Goal: Information Seeking & Learning: Learn about a topic

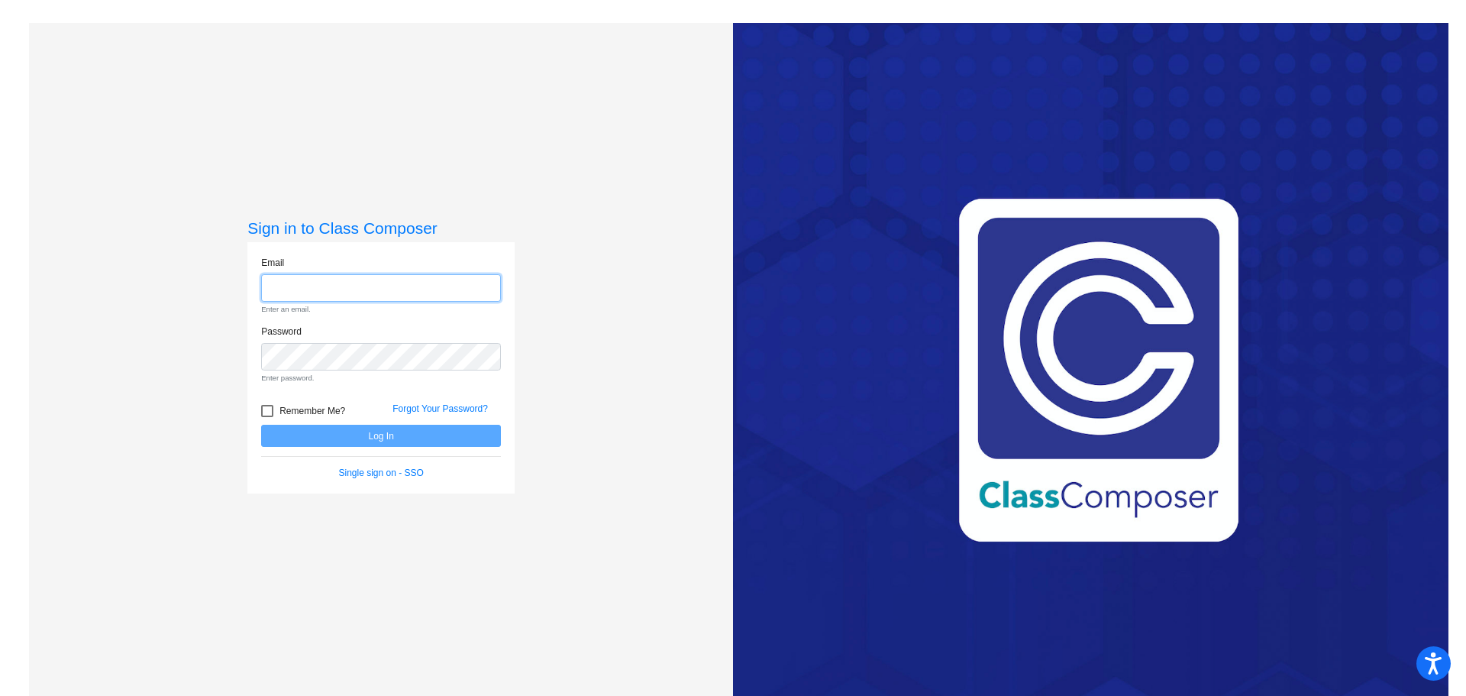
type input "[EMAIL_ADDRESS][DOMAIN_NAME]"
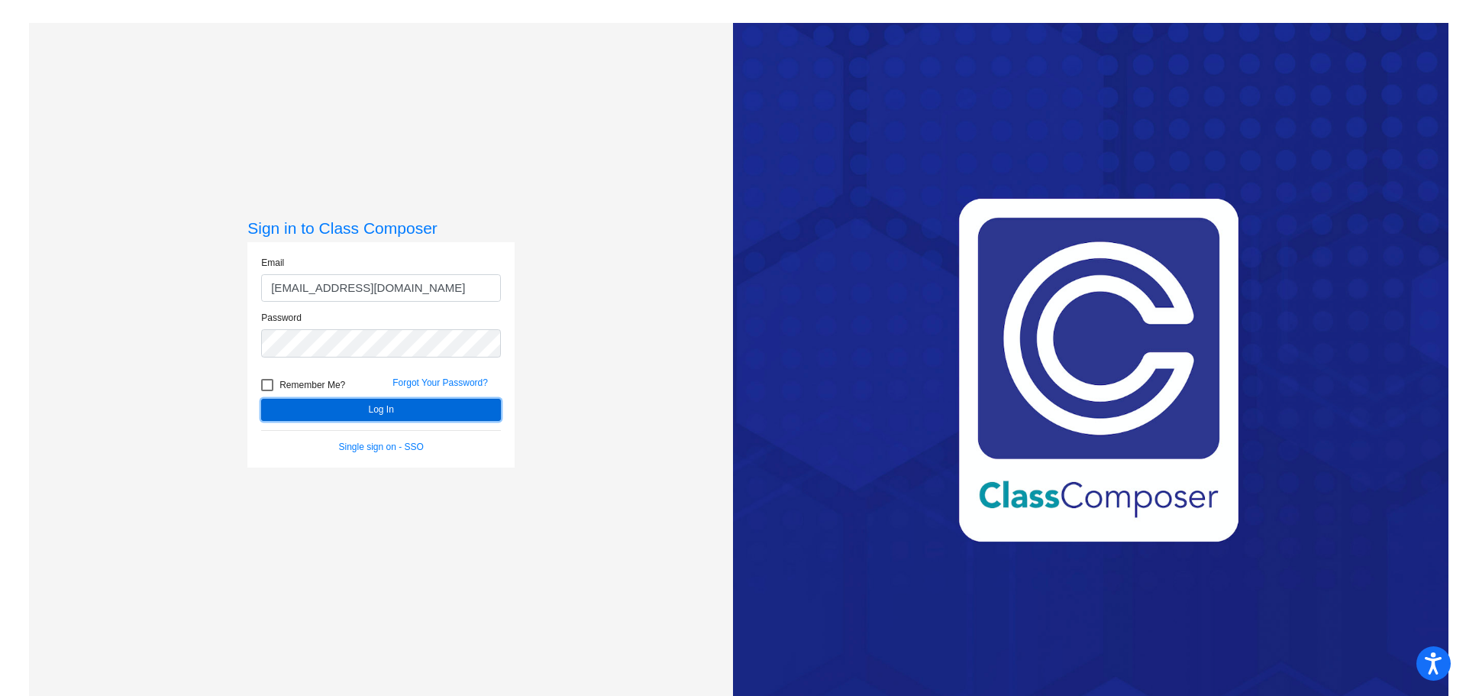
click at [309, 425] on form "Email [EMAIL_ADDRESS][DOMAIN_NAME] Password Remember Me? Forgot Your Password? …" at bounding box center [381, 355] width 240 height 198
click at [308, 411] on button "Log In" at bounding box center [381, 410] width 240 height 22
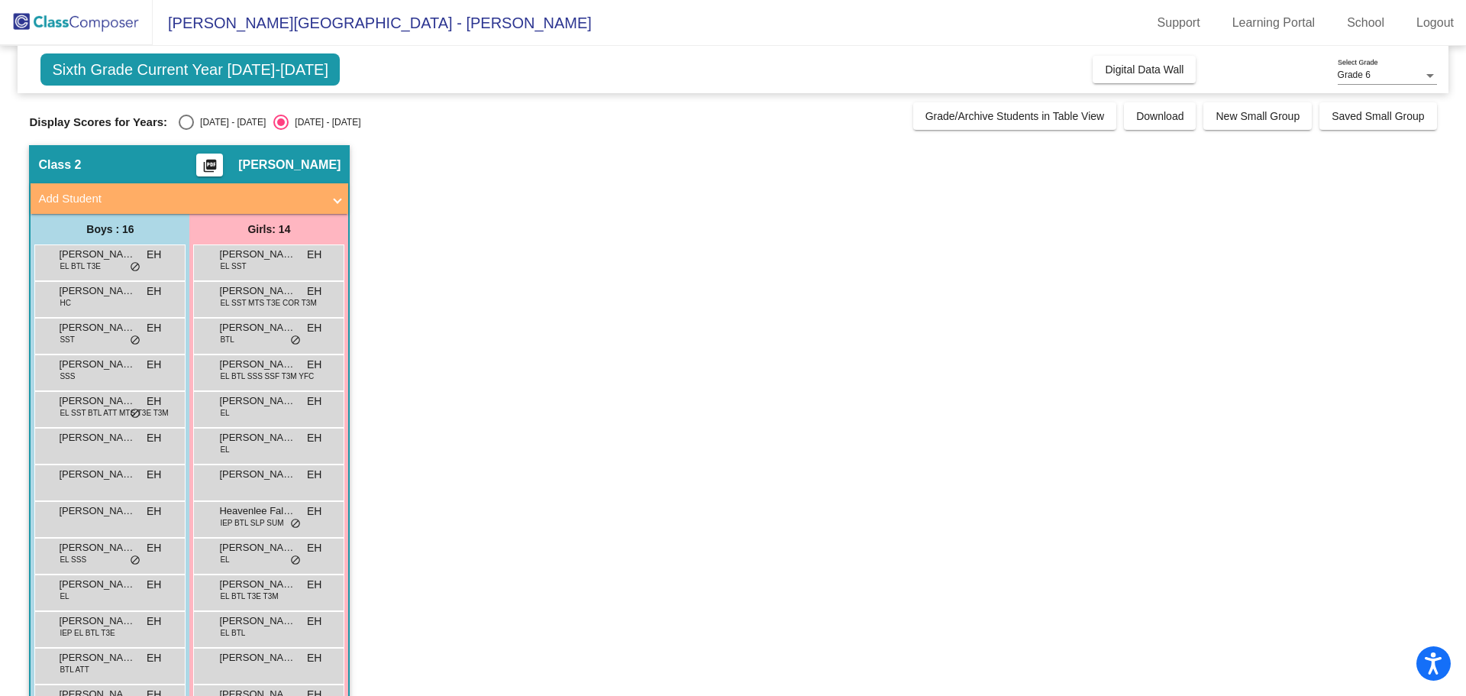
click at [201, 120] on div "[DATE] - [DATE]" at bounding box center [230, 122] width 72 height 14
click at [186, 130] on input "[DATE] - [DATE]" at bounding box center [186, 130] width 1 height 1
radio input "true"
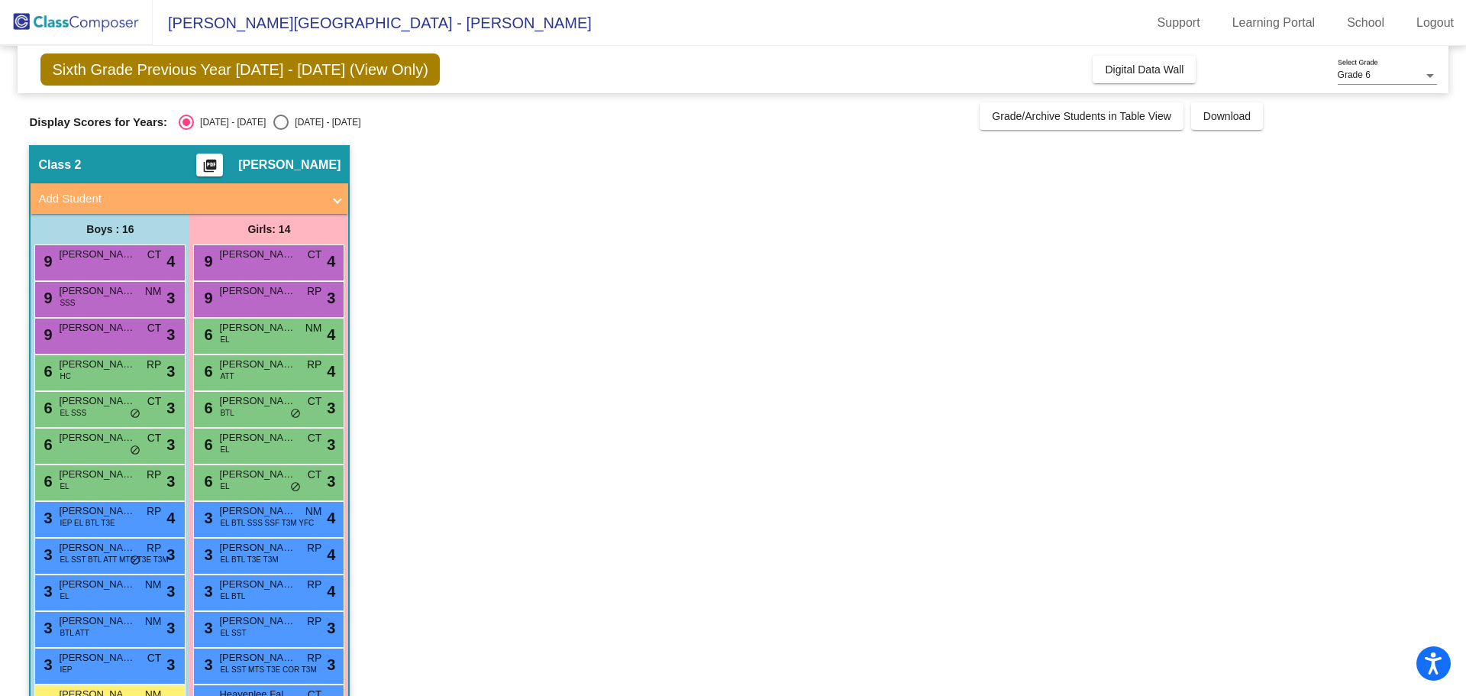
scroll to position [160, 0]
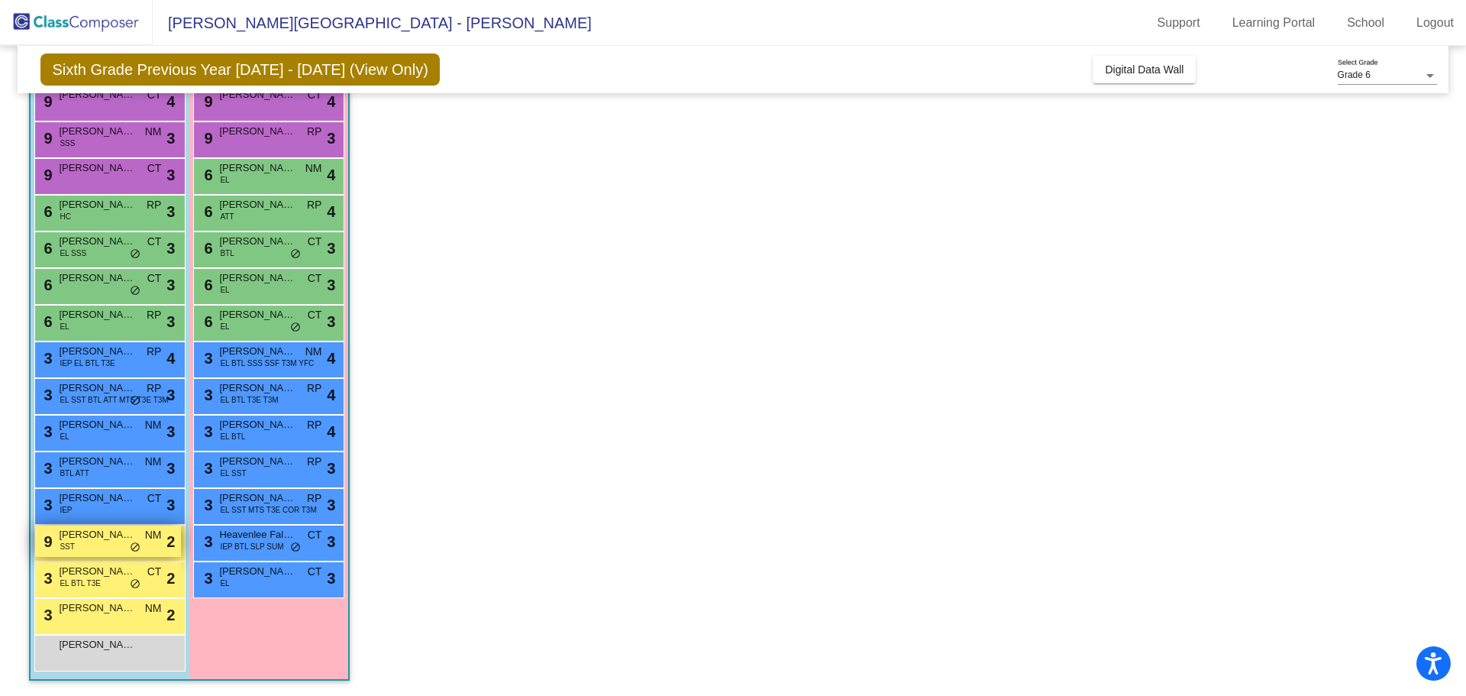
click at [79, 533] on span "[PERSON_NAME]" at bounding box center [97, 534] width 76 height 15
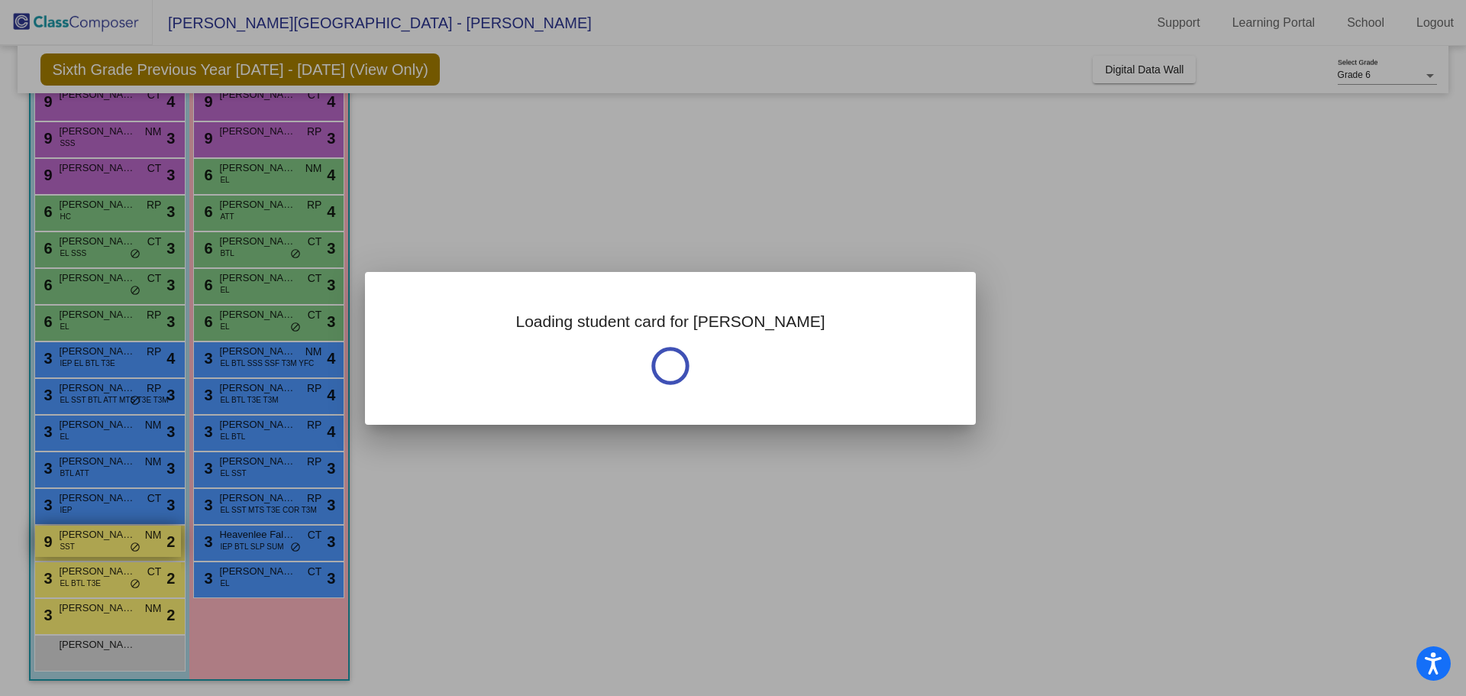
click at [79, 533] on div at bounding box center [733, 348] width 1466 height 696
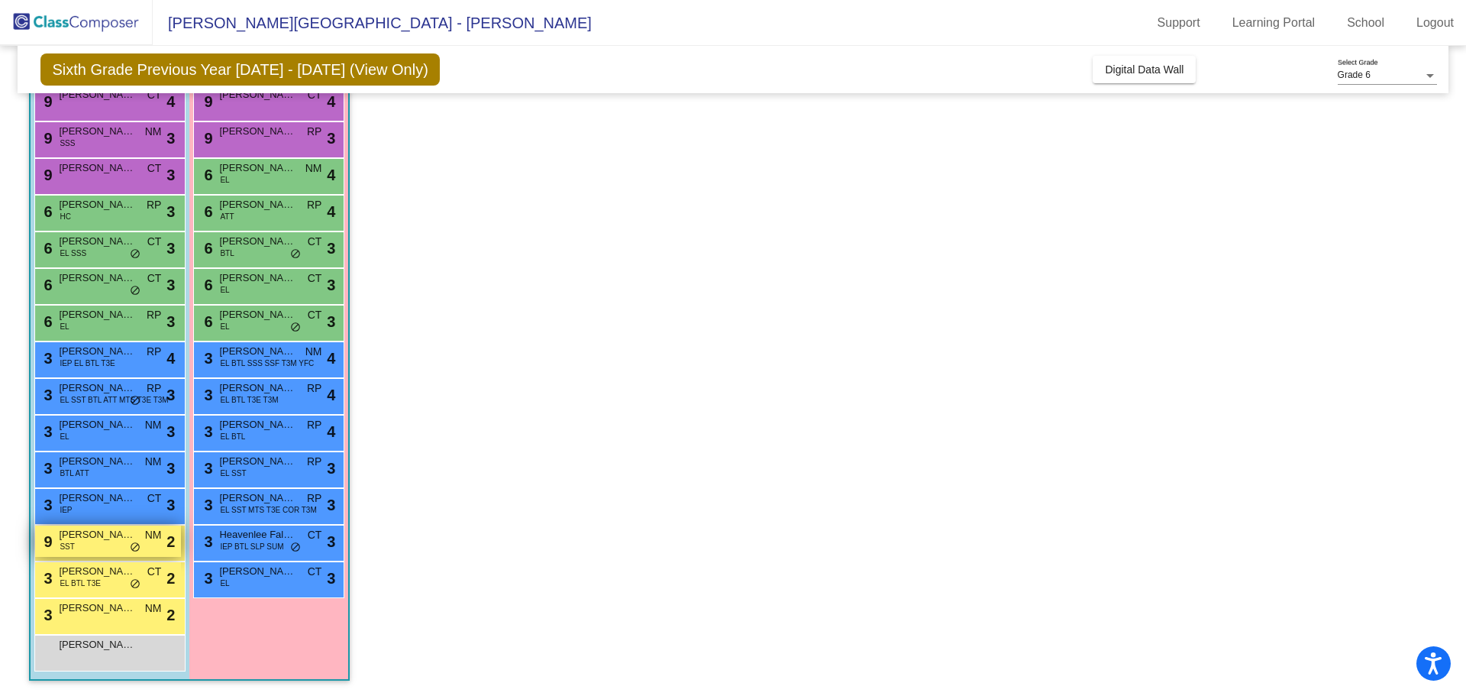
click at [80, 534] on span "[PERSON_NAME]" at bounding box center [97, 534] width 76 height 15
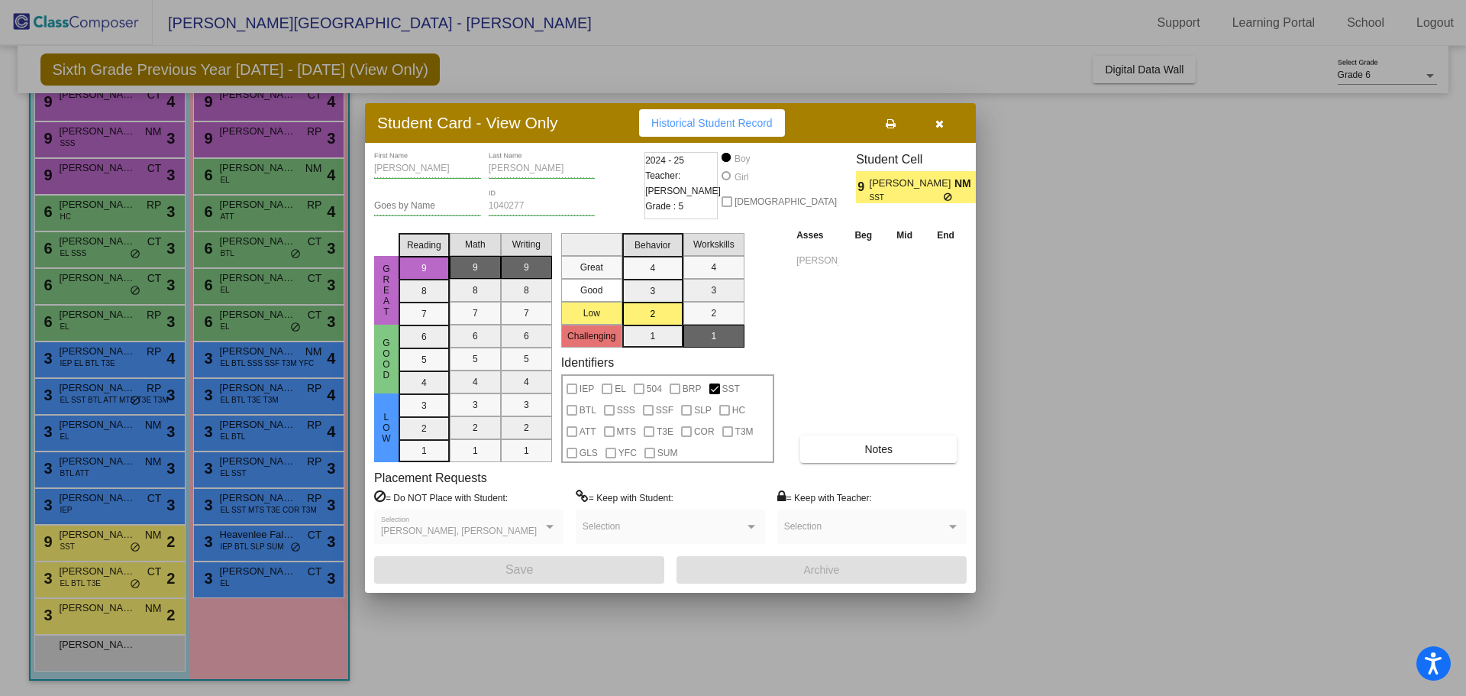
click at [945, 122] on button "button" at bounding box center [939, 122] width 49 height 27
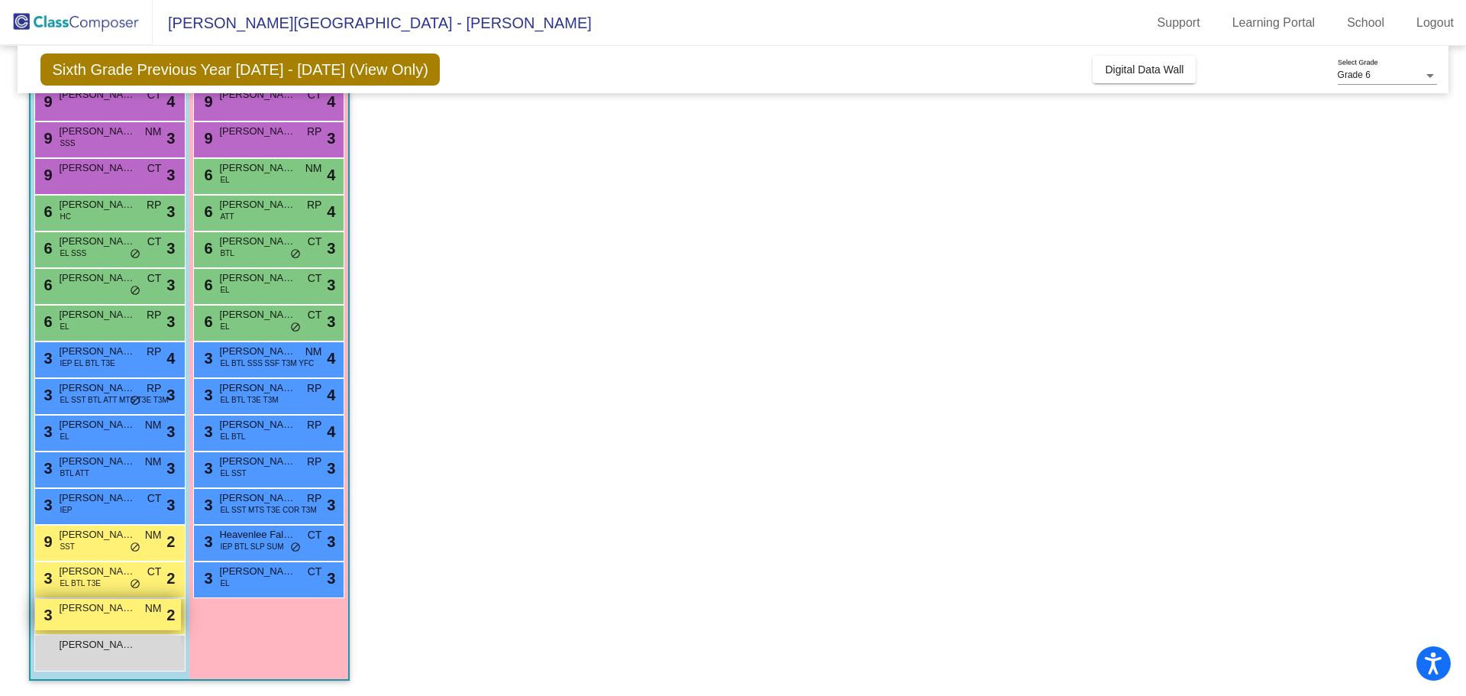
click at [124, 616] on div "3 Joziah Guzman NM lock do_not_disturb_alt 2" at bounding box center [108, 614] width 146 height 31
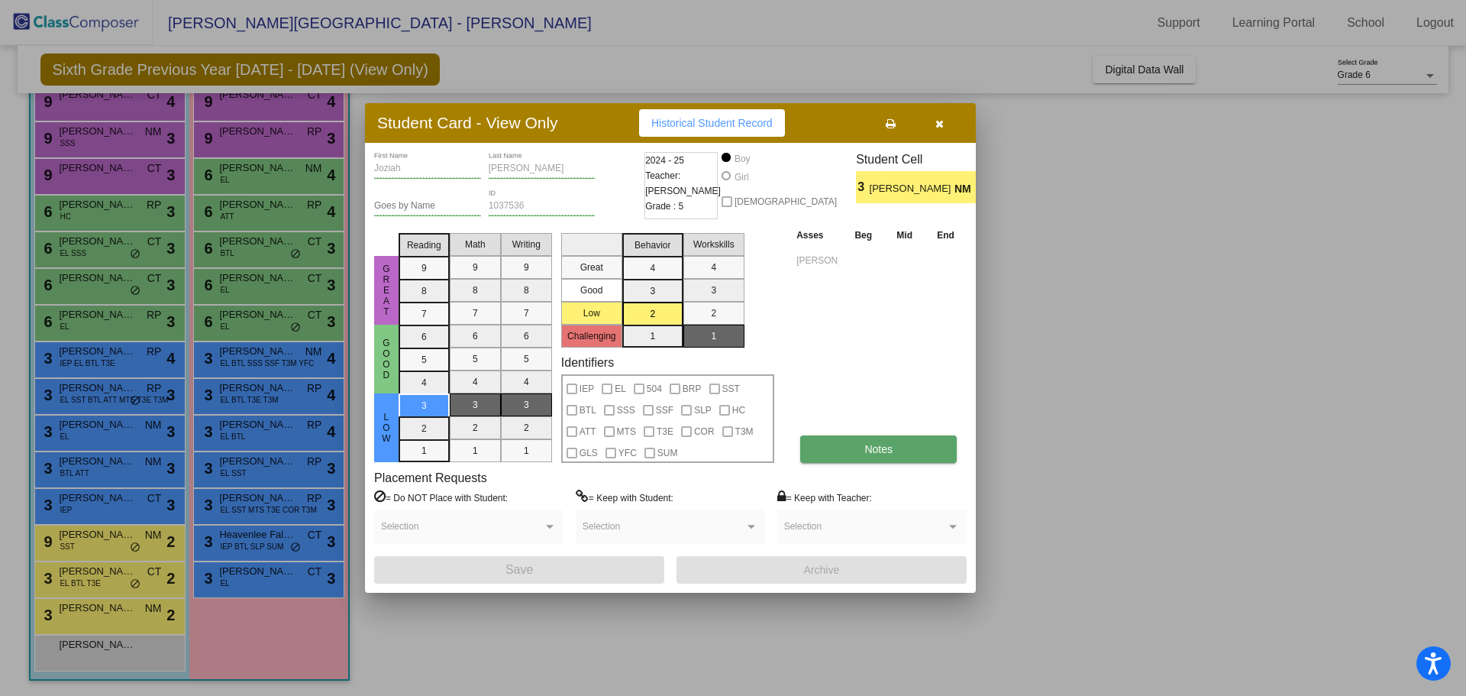
click at [849, 441] on button "Notes" at bounding box center [878, 448] width 157 height 27
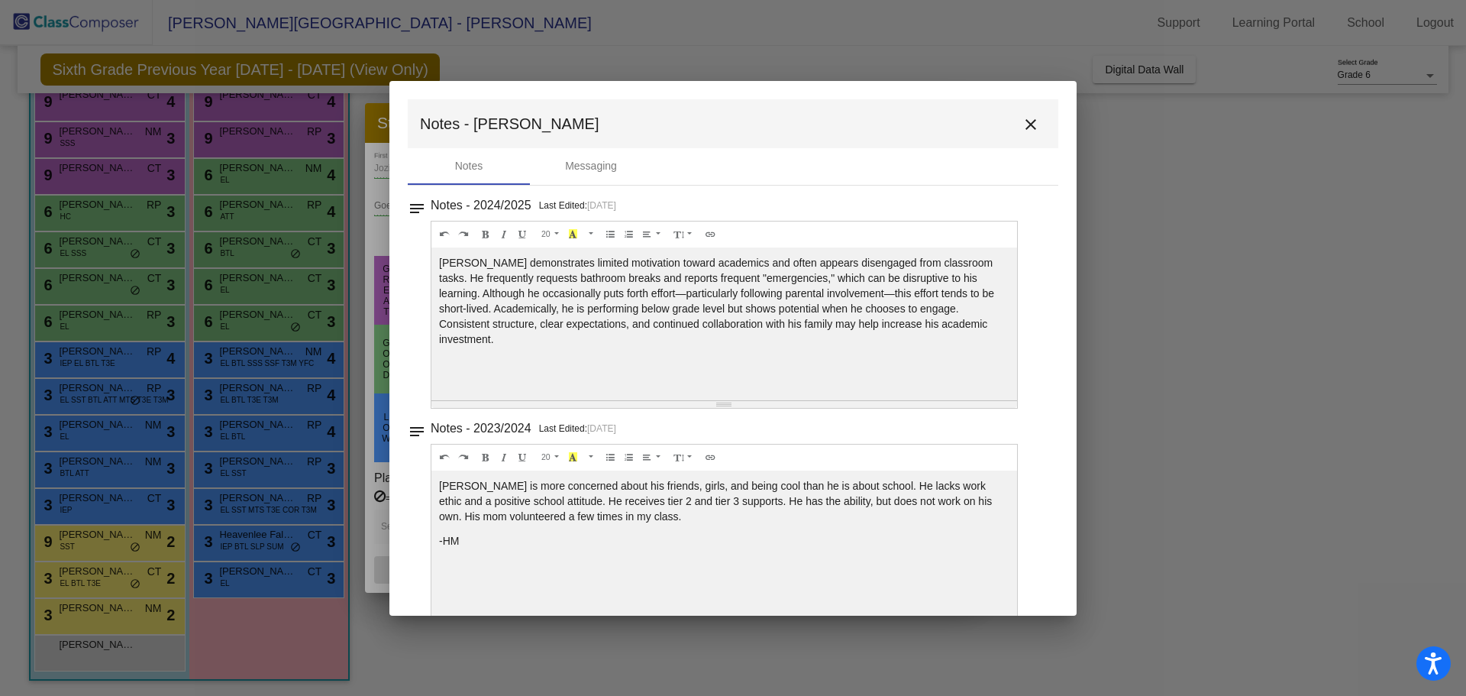
click at [1022, 125] on mat-icon "close" at bounding box center [1031, 124] width 18 height 18
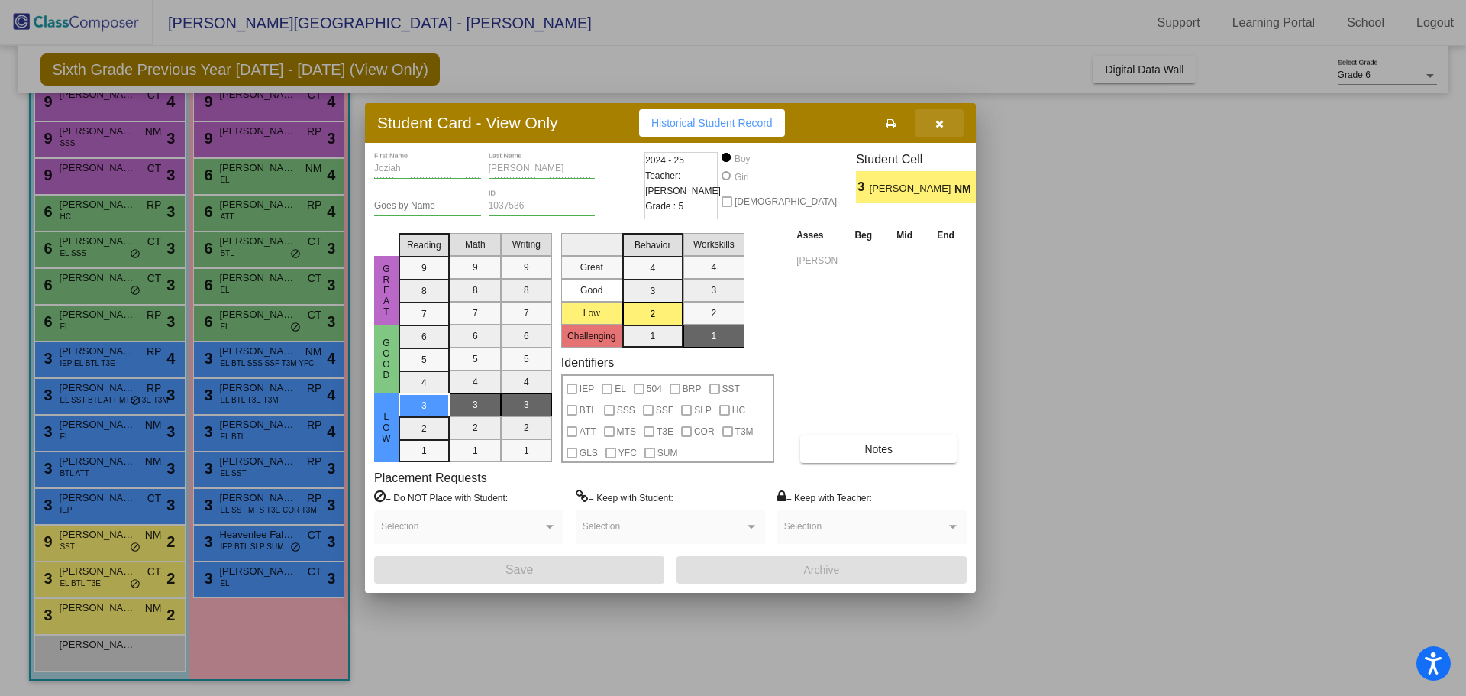
click at [940, 123] on icon "button" at bounding box center [940, 123] width 8 height 11
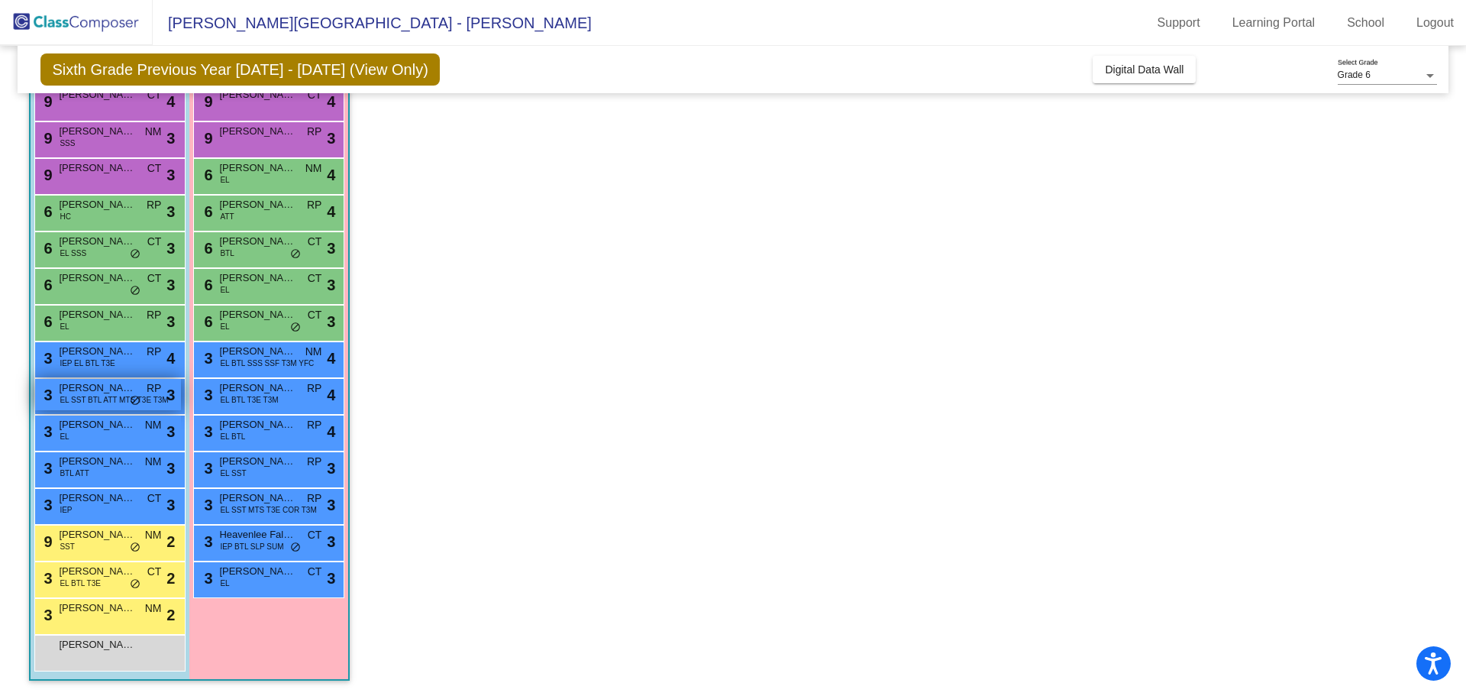
scroll to position [83, 0]
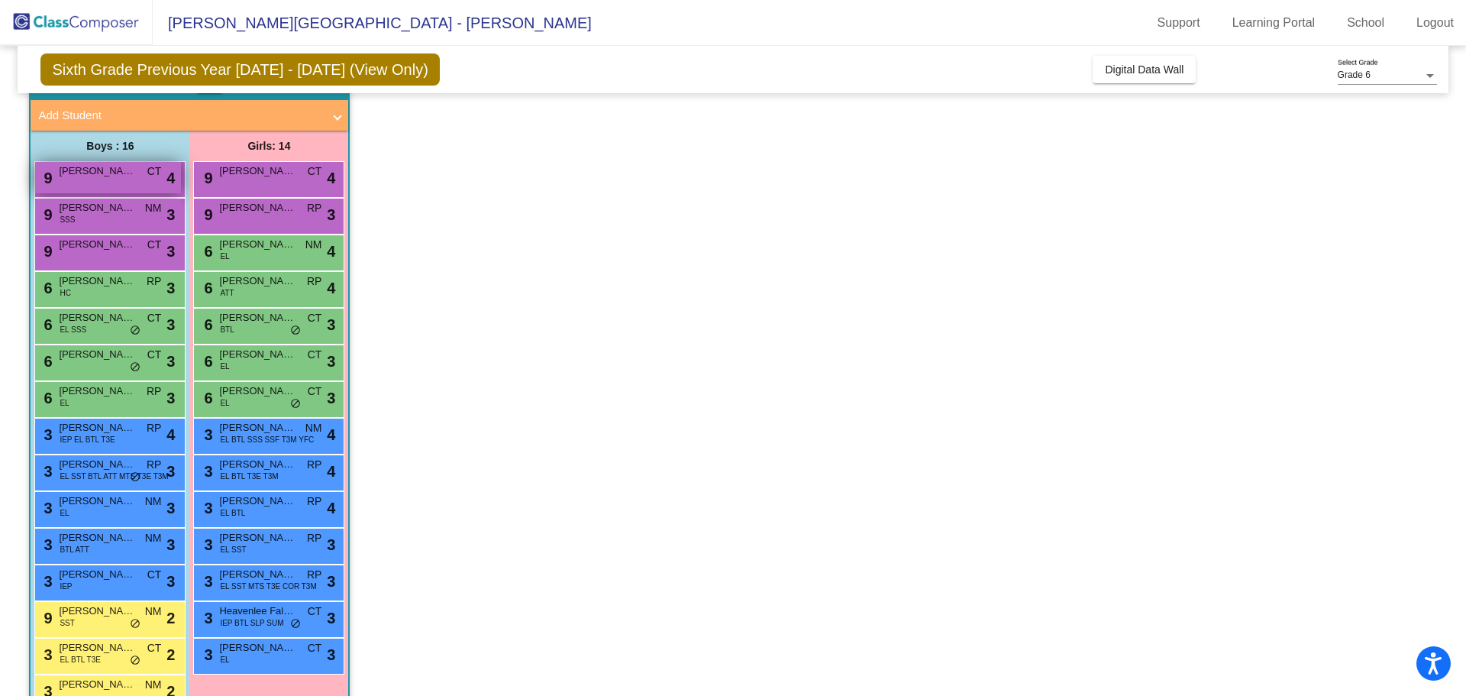
click at [134, 172] on span "William Amezcua" at bounding box center [97, 170] width 76 height 15
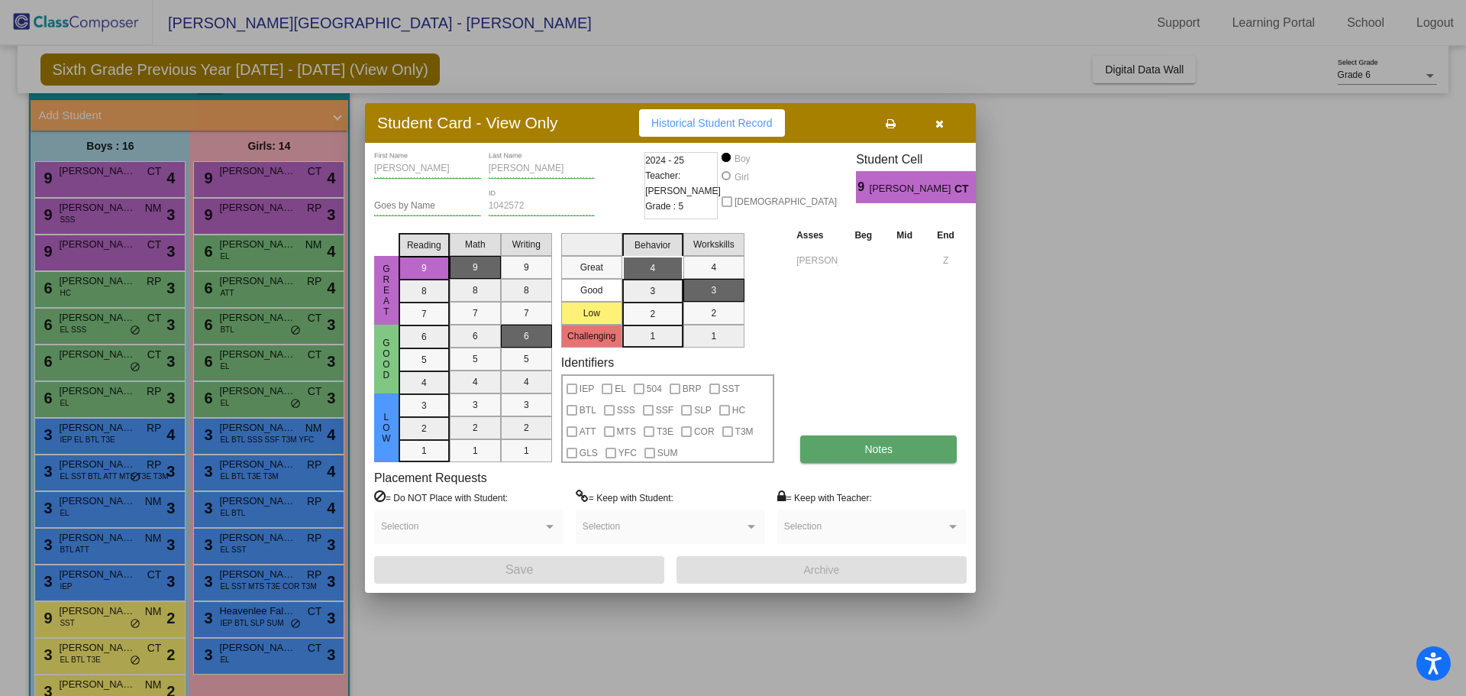
click at [886, 451] on span "Notes" at bounding box center [878, 449] width 28 height 12
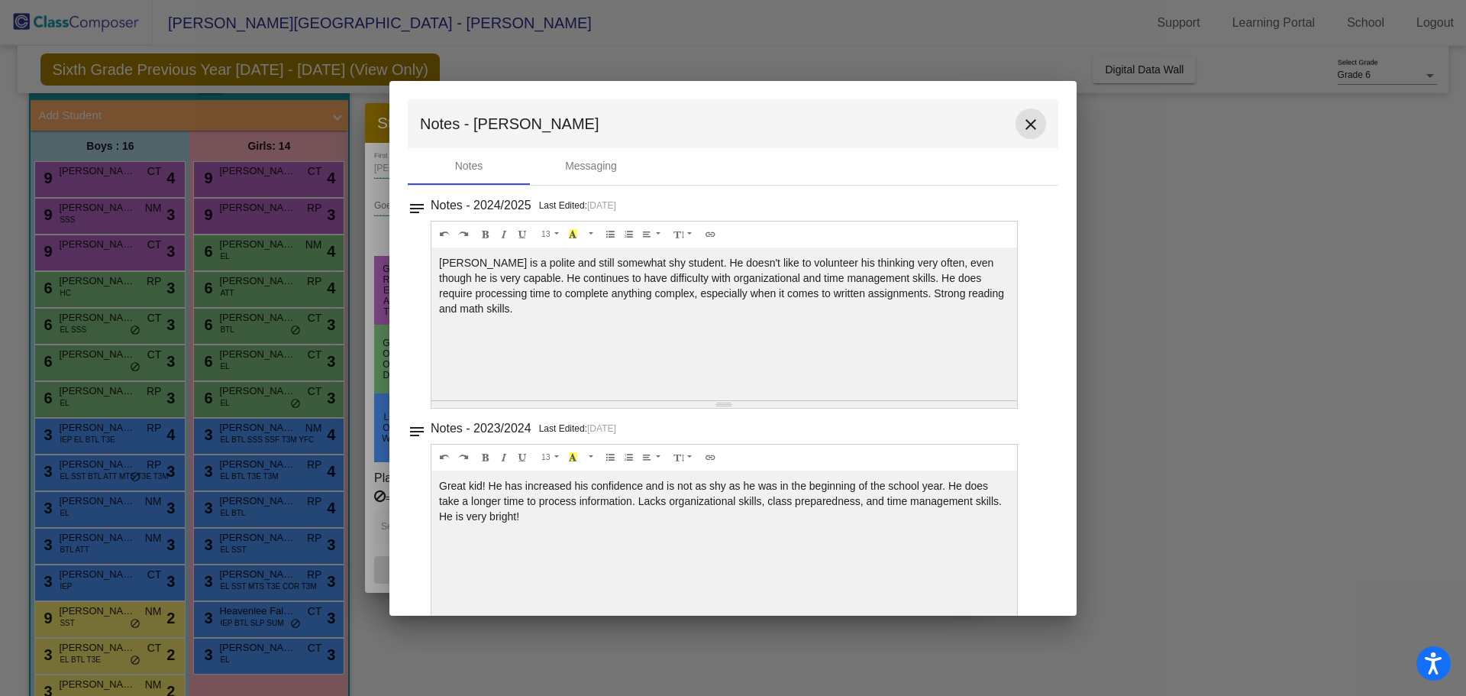
click at [1022, 123] on mat-icon "close" at bounding box center [1031, 124] width 18 height 18
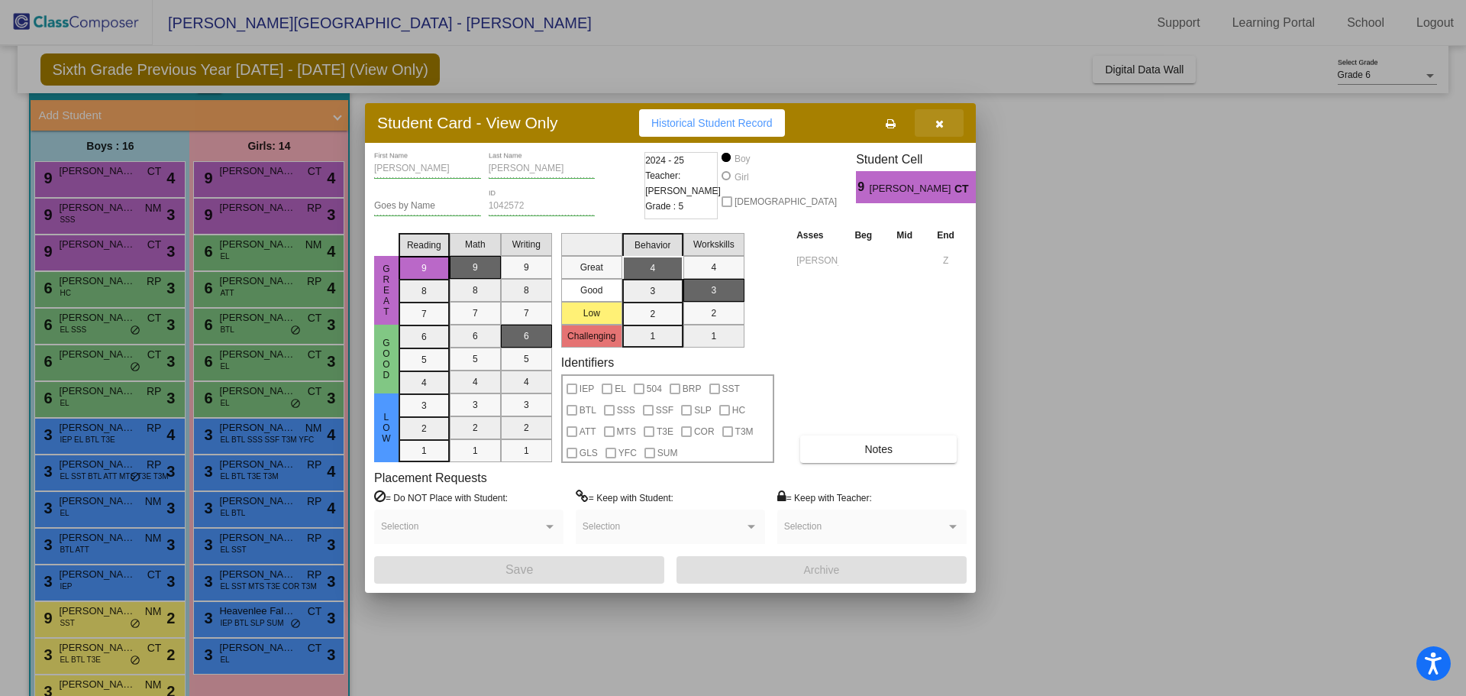
click at [932, 123] on button "button" at bounding box center [939, 122] width 49 height 27
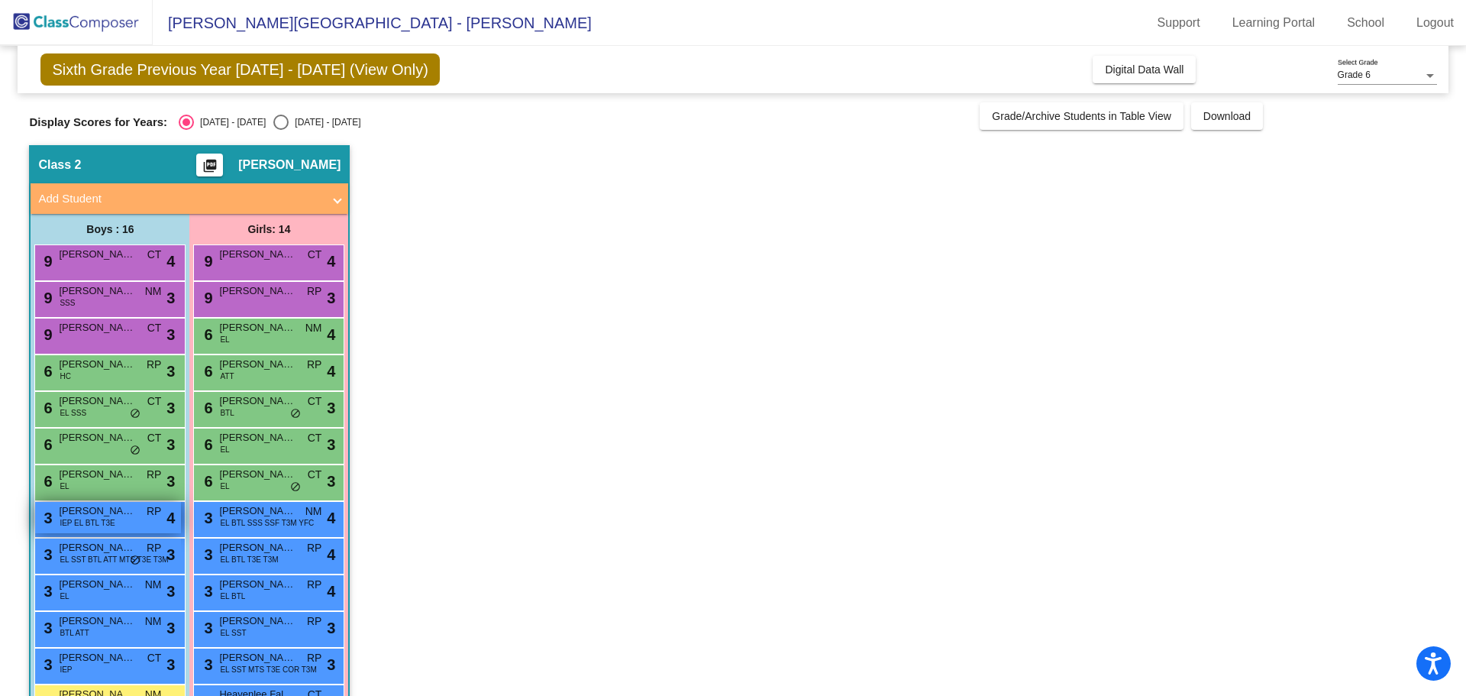
scroll to position [153, 0]
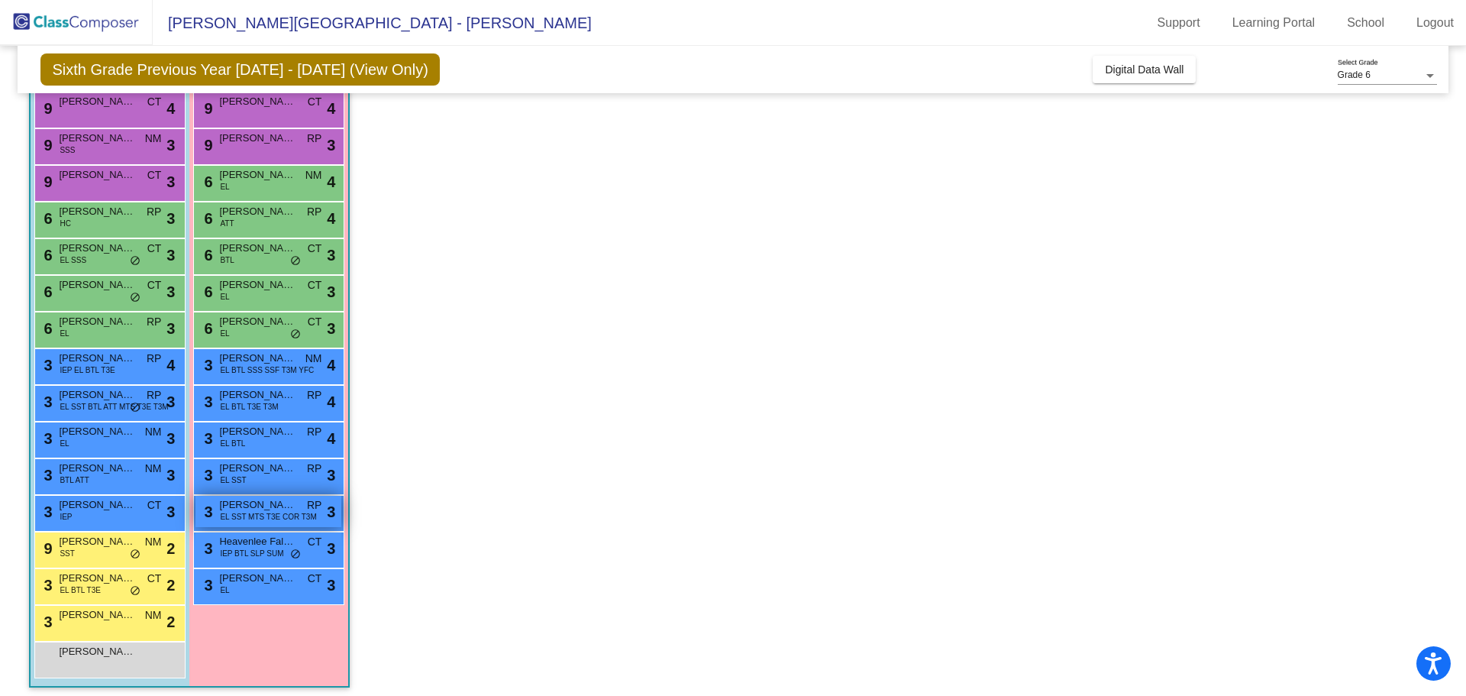
click at [237, 519] on span "EL SST MTS T3E COR T3M" at bounding box center [268, 516] width 96 height 11
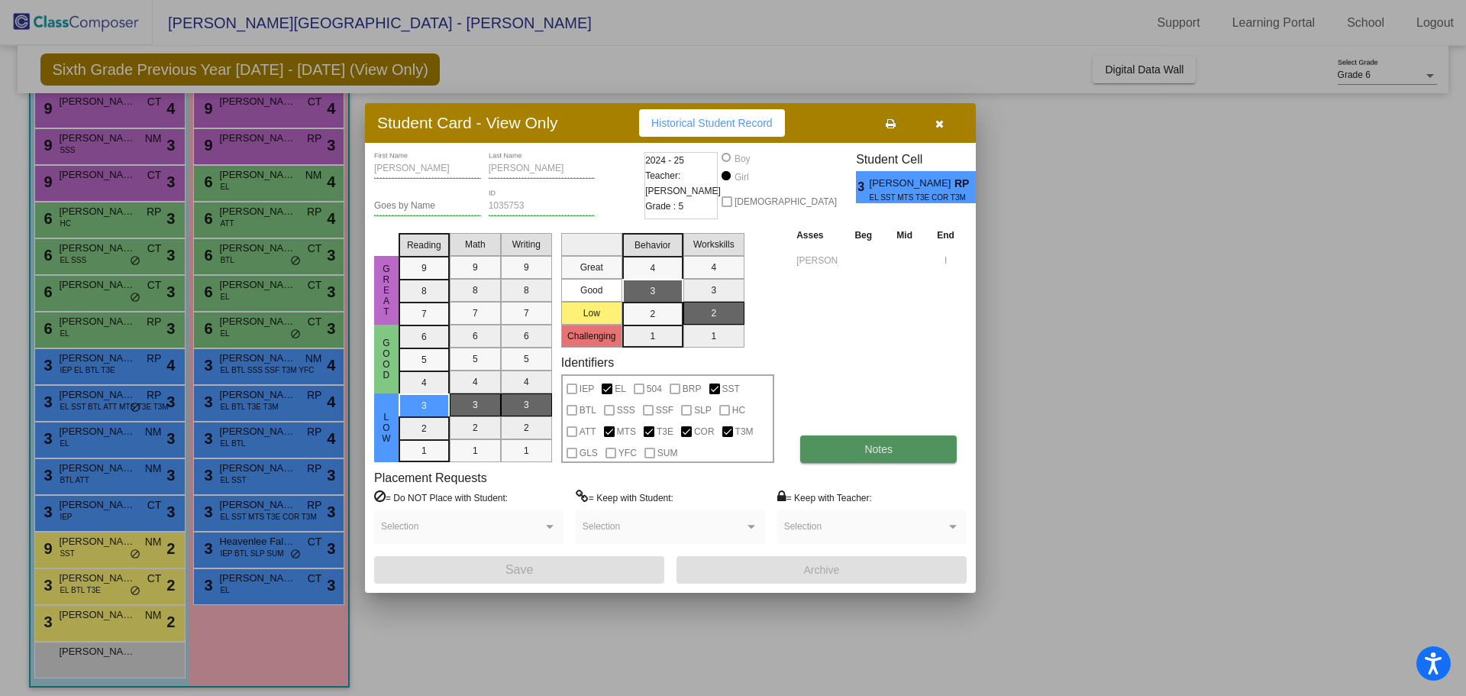
click at [946, 455] on button "Notes" at bounding box center [878, 448] width 157 height 27
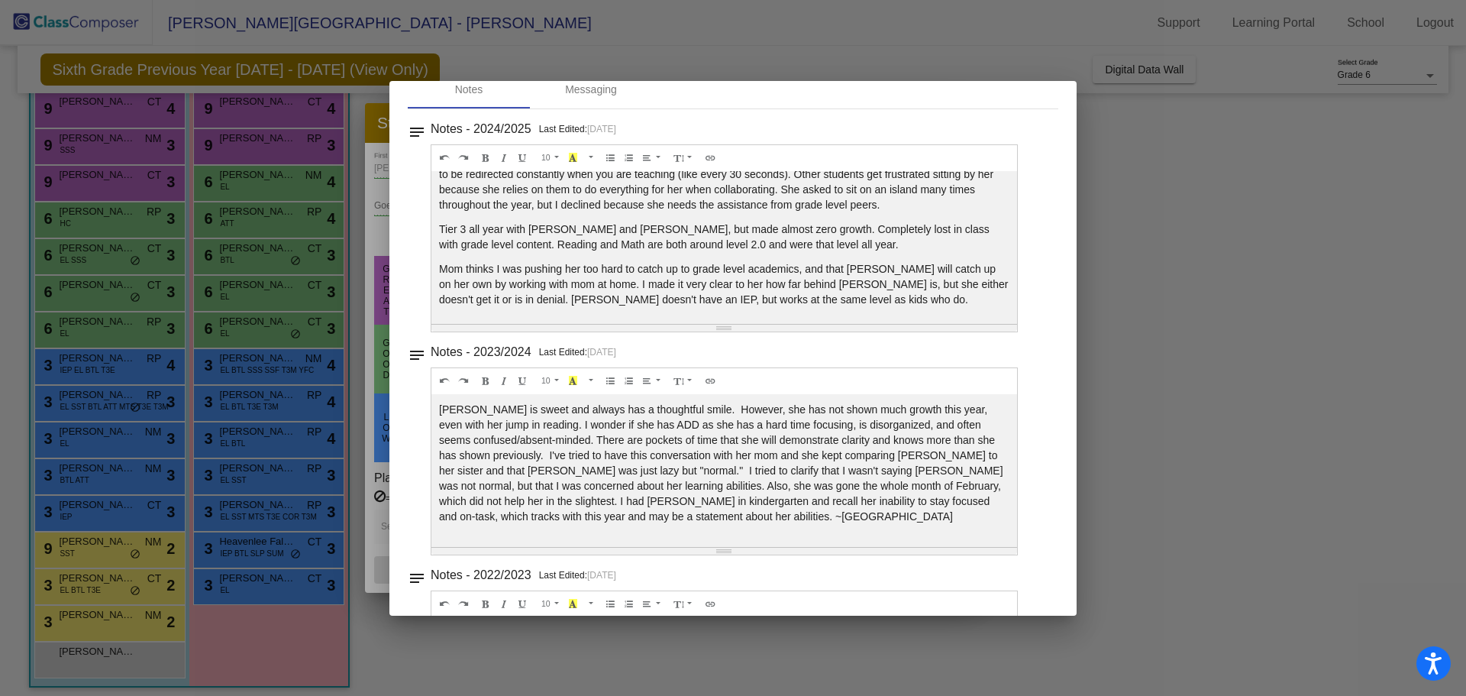
scroll to position [0, 0]
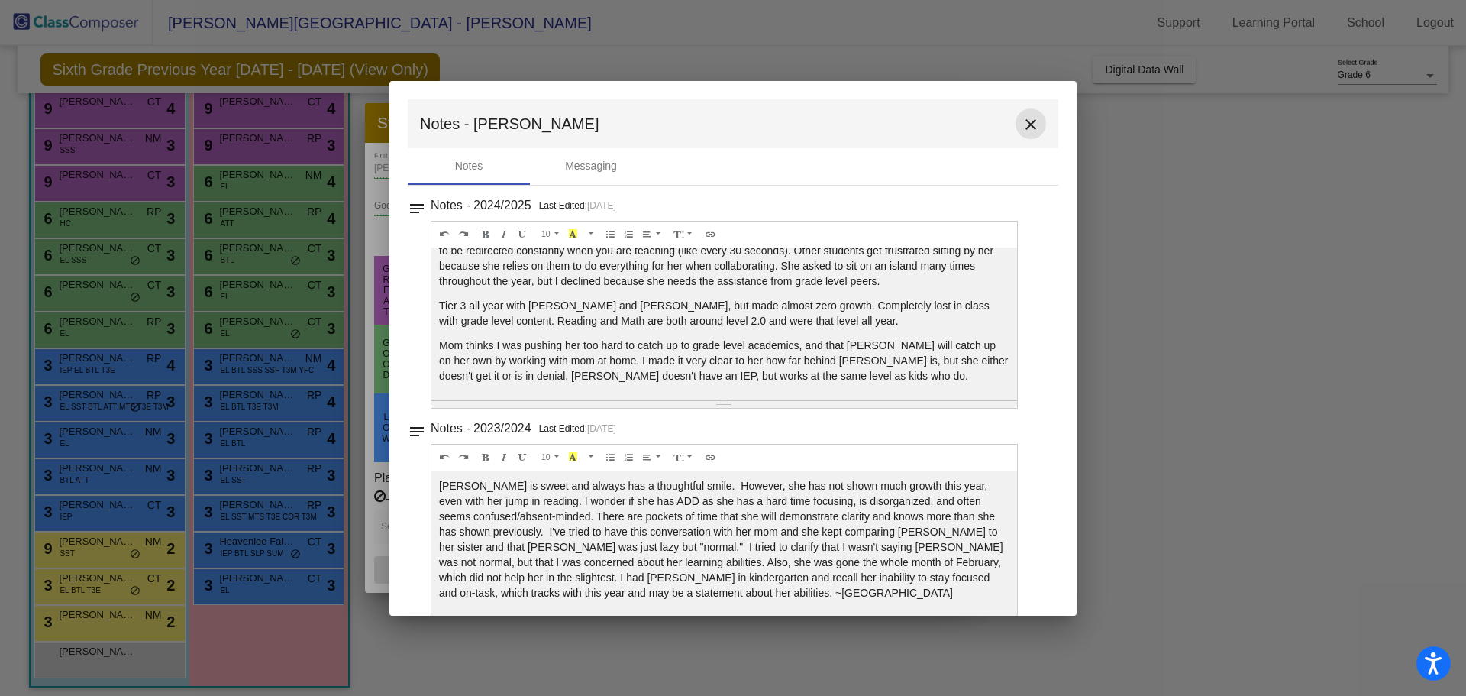
click at [1022, 134] on button "close" at bounding box center [1031, 123] width 31 height 31
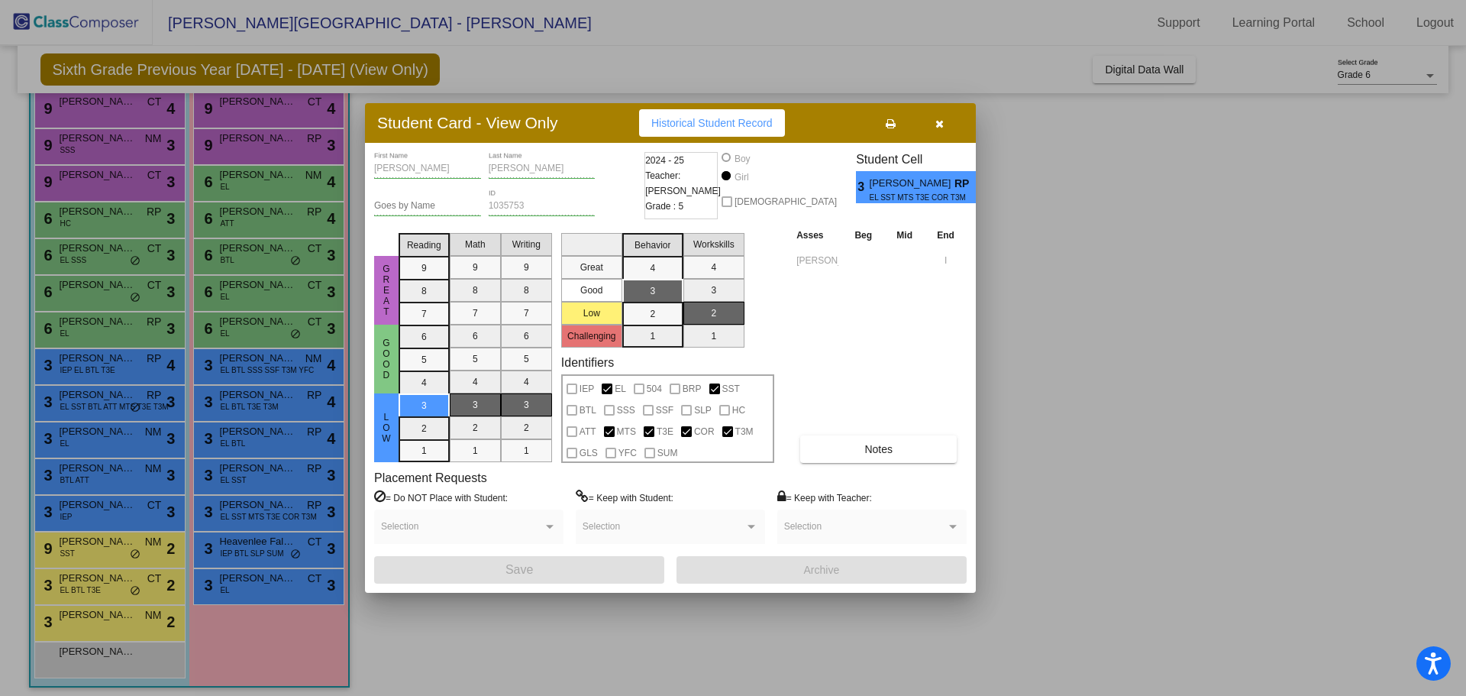
click at [937, 124] on icon "button" at bounding box center [940, 123] width 8 height 11
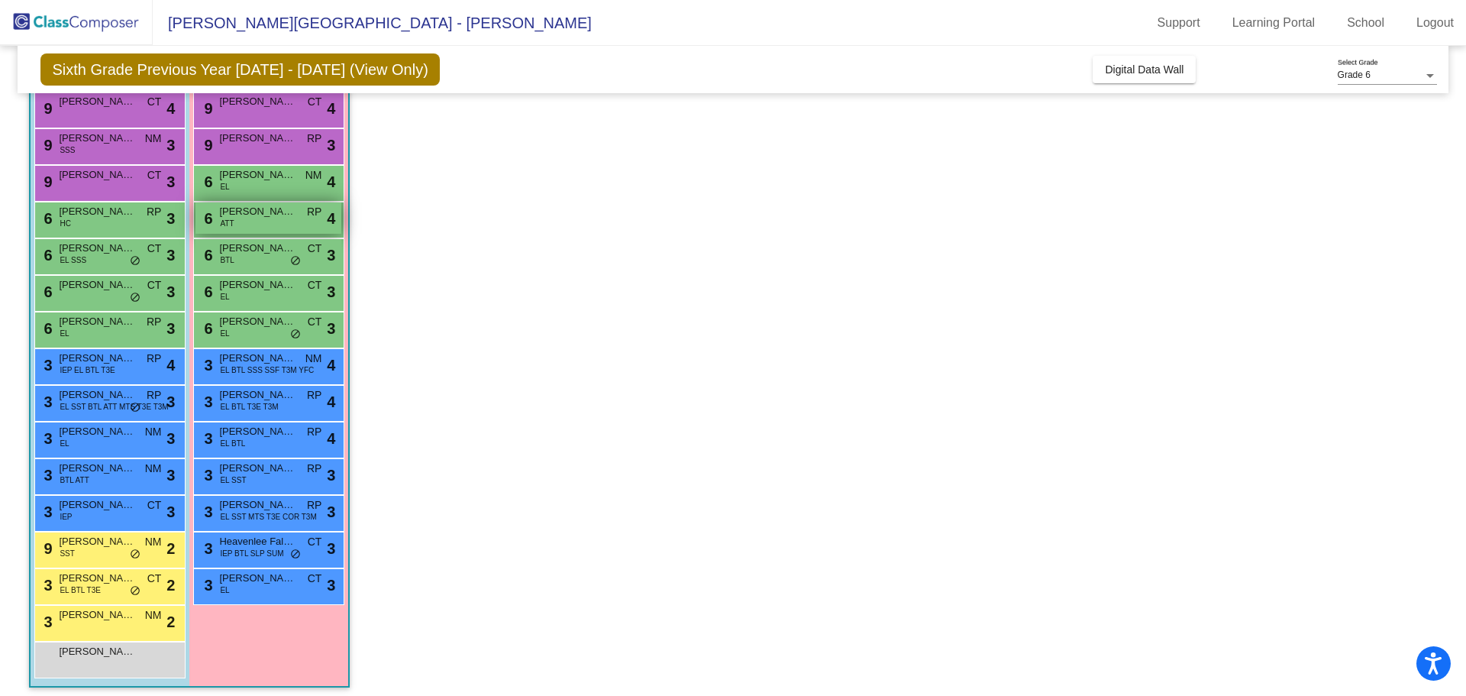
click at [225, 217] on span "Tiffany Balderrama Payan" at bounding box center [257, 211] width 76 height 15
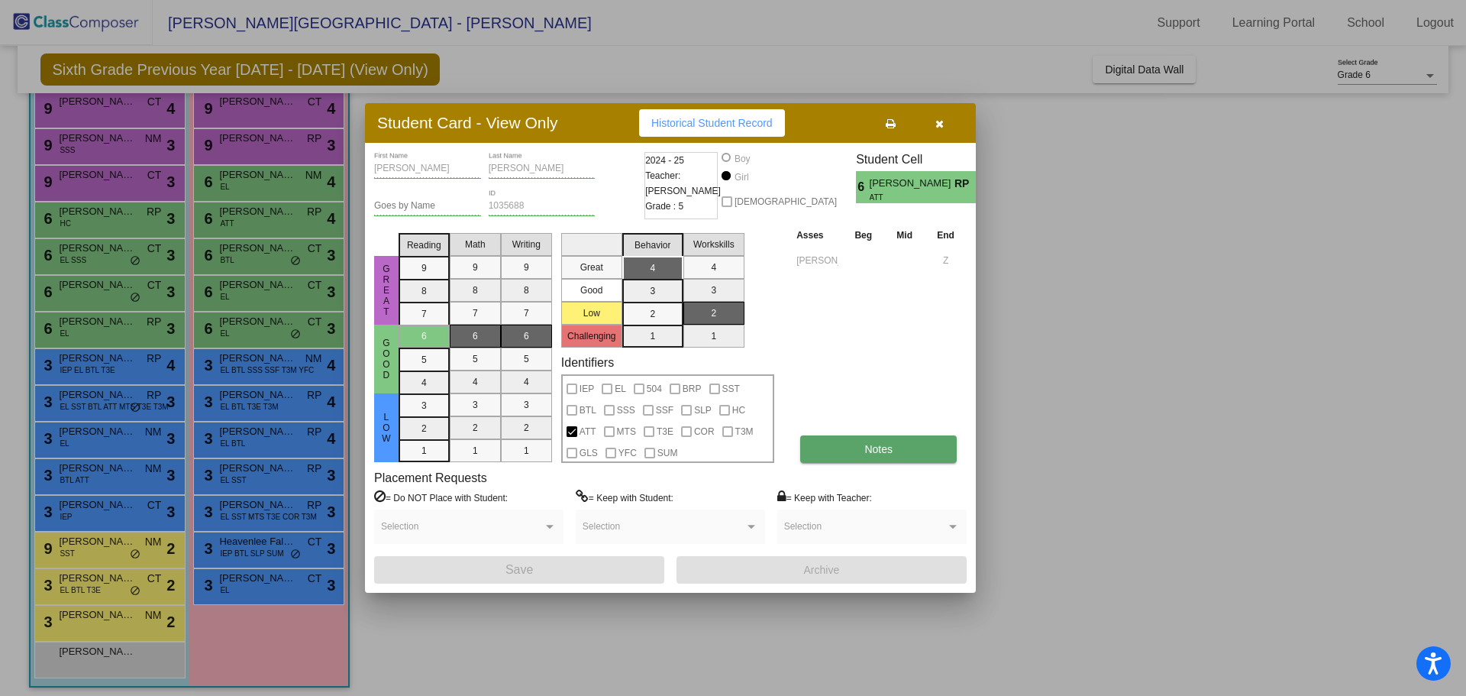
click at [838, 454] on button "Notes" at bounding box center [878, 448] width 157 height 27
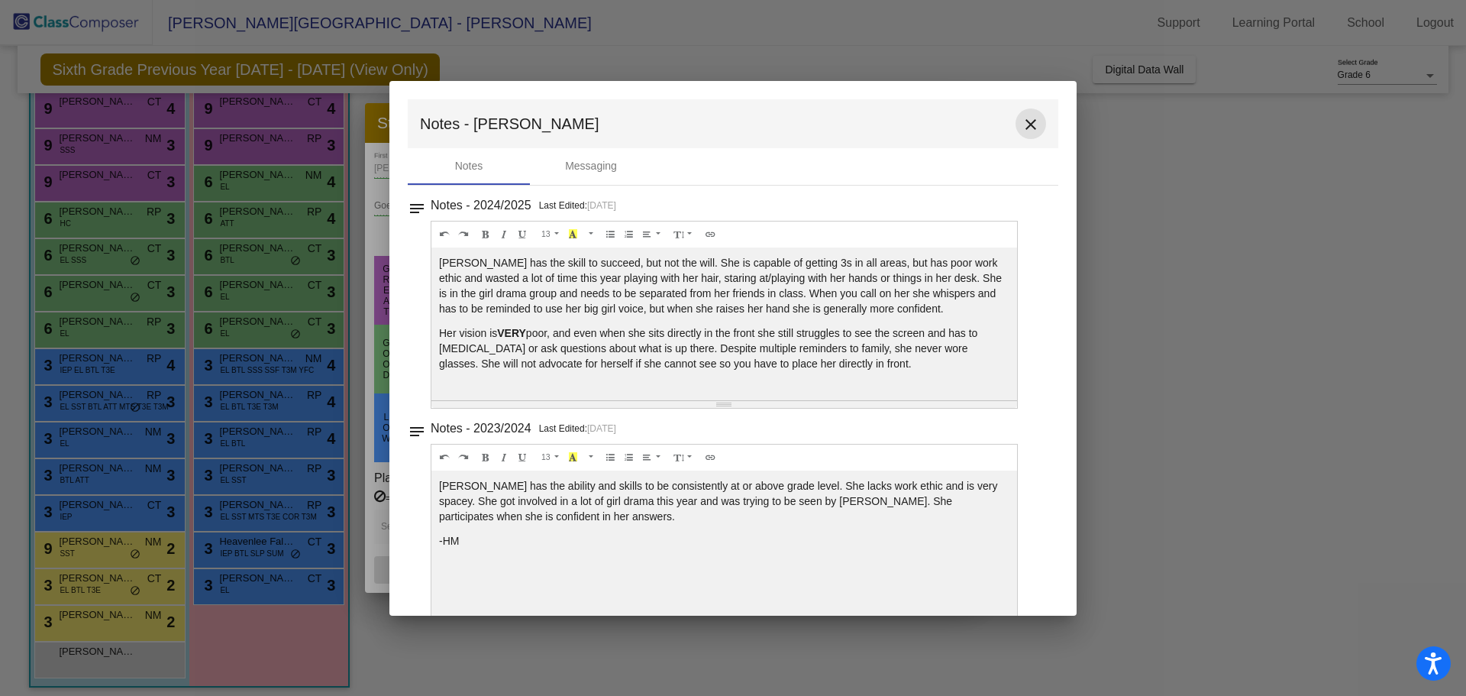
click at [1023, 120] on mat-icon "close" at bounding box center [1031, 124] width 18 height 18
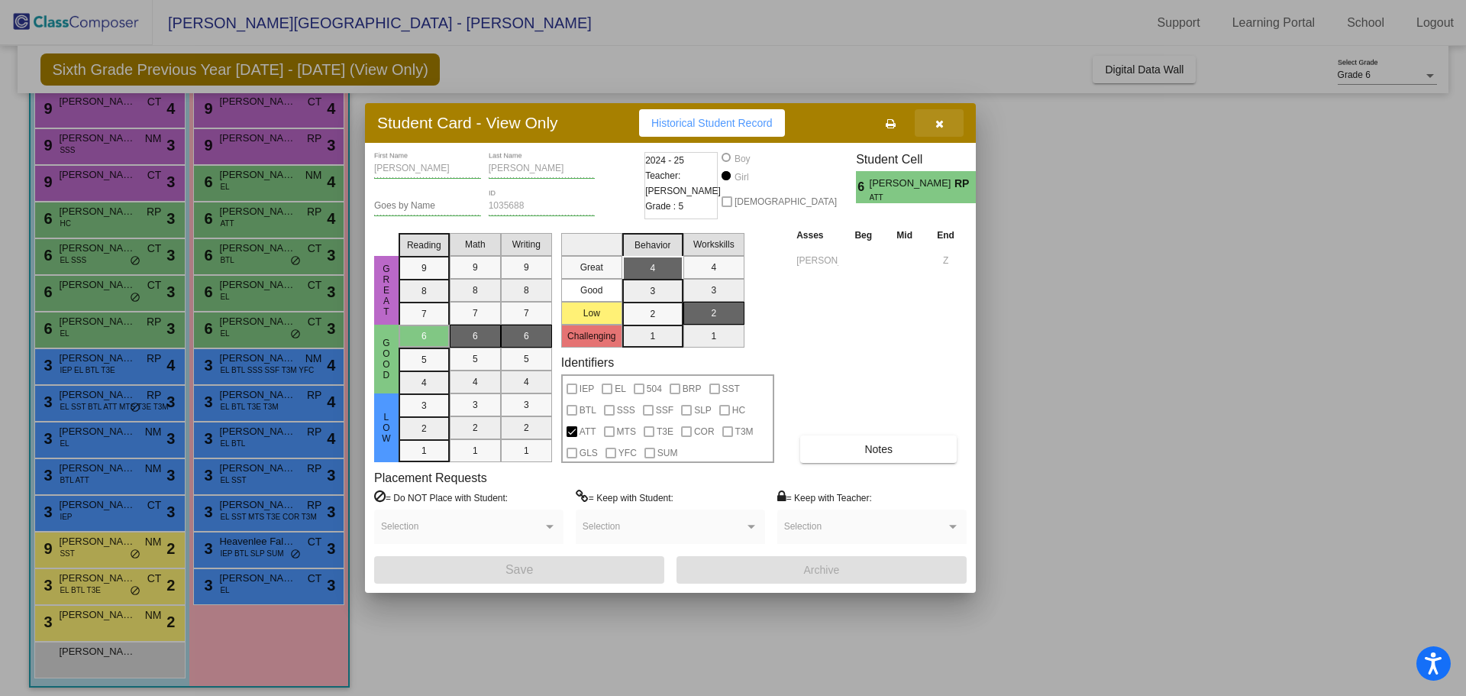
click at [933, 127] on button "button" at bounding box center [939, 122] width 49 height 27
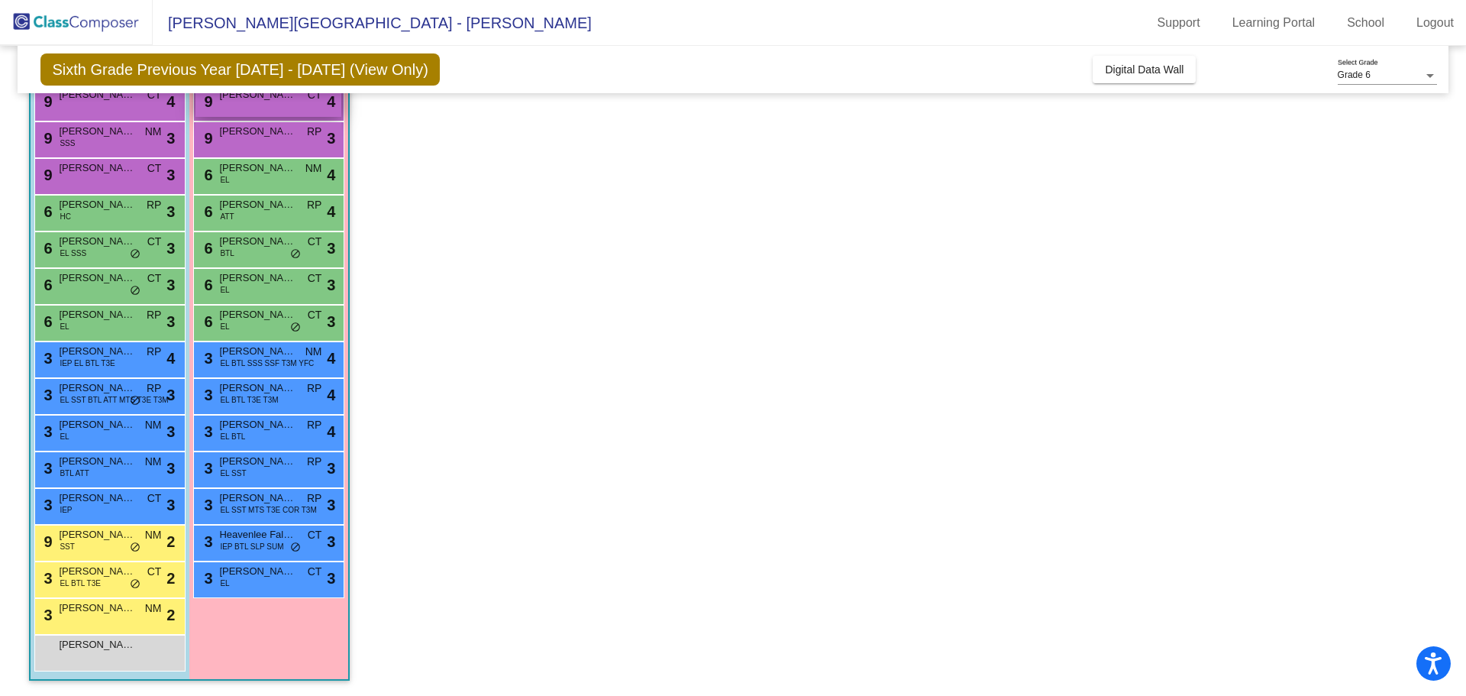
scroll to position [83, 0]
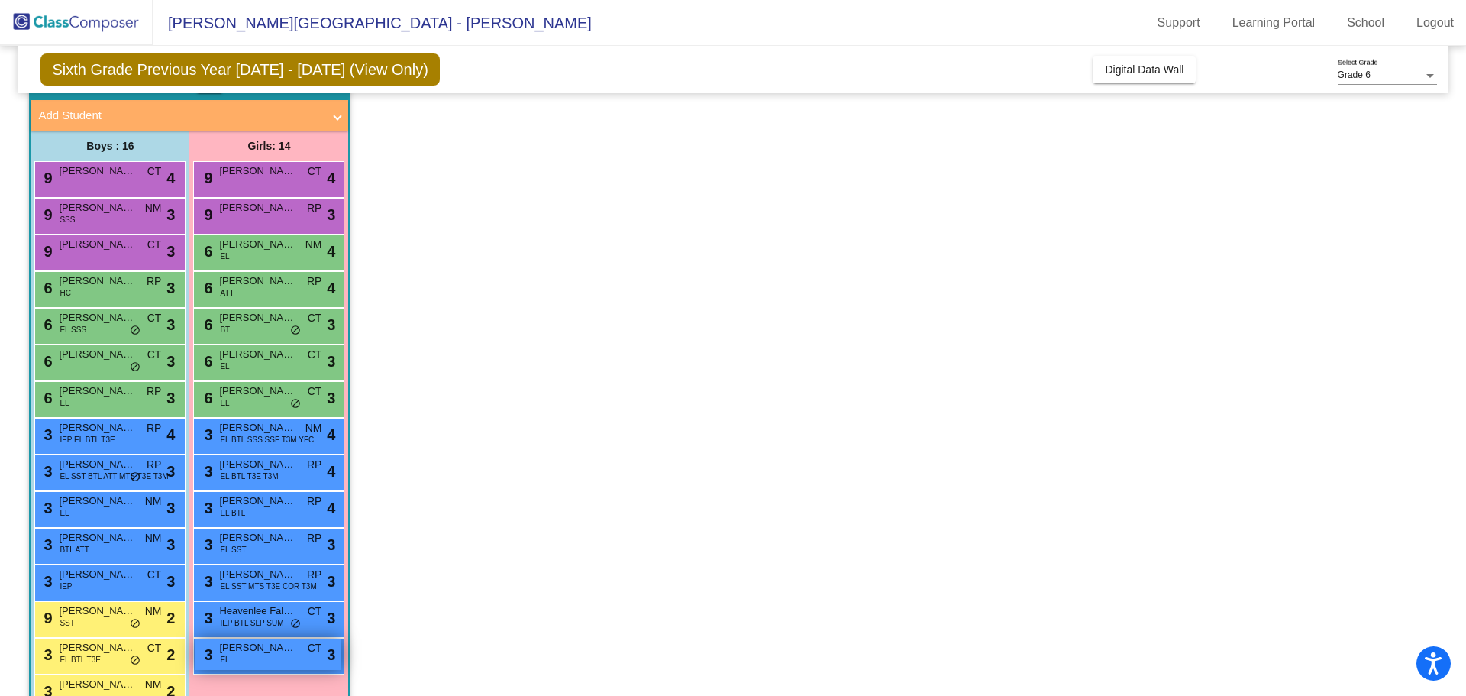
click at [272, 645] on span "Melissa Salazar Pacheco" at bounding box center [257, 647] width 76 height 15
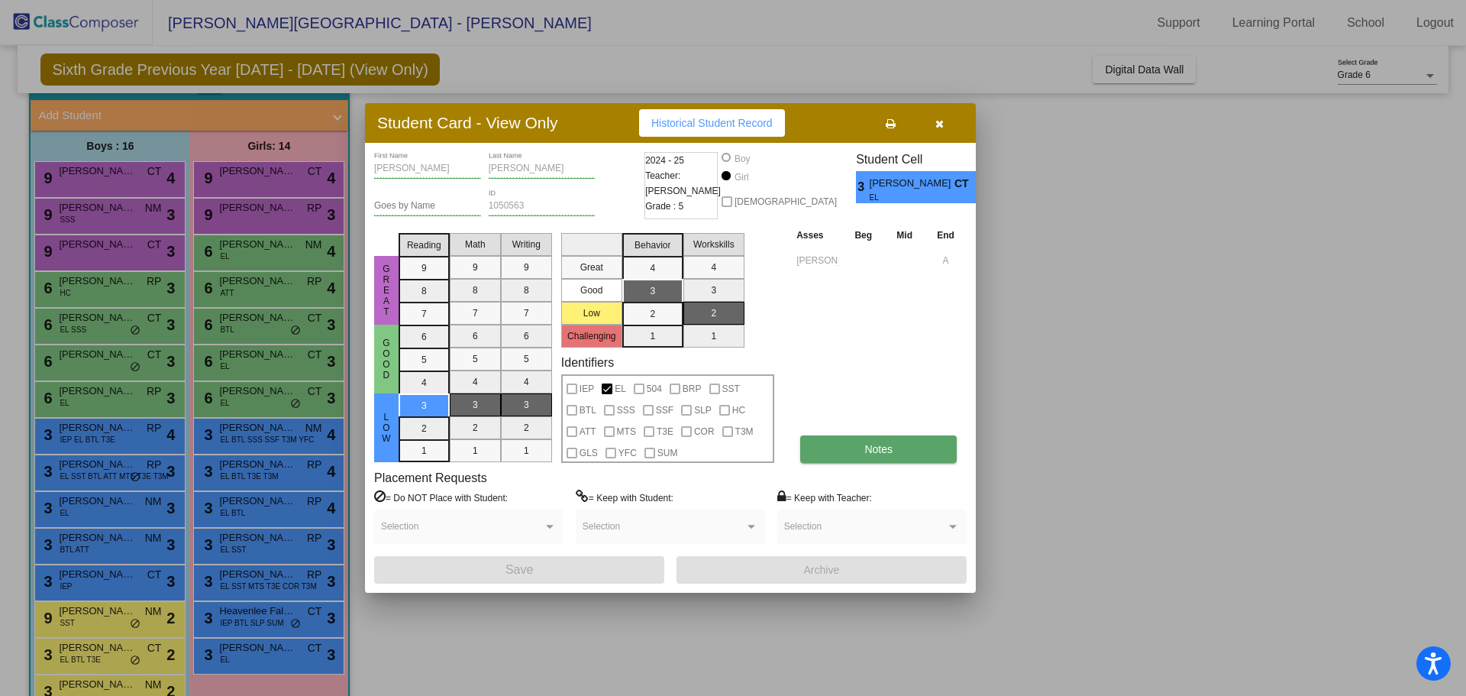
click at [890, 457] on button "Notes" at bounding box center [878, 448] width 157 height 27
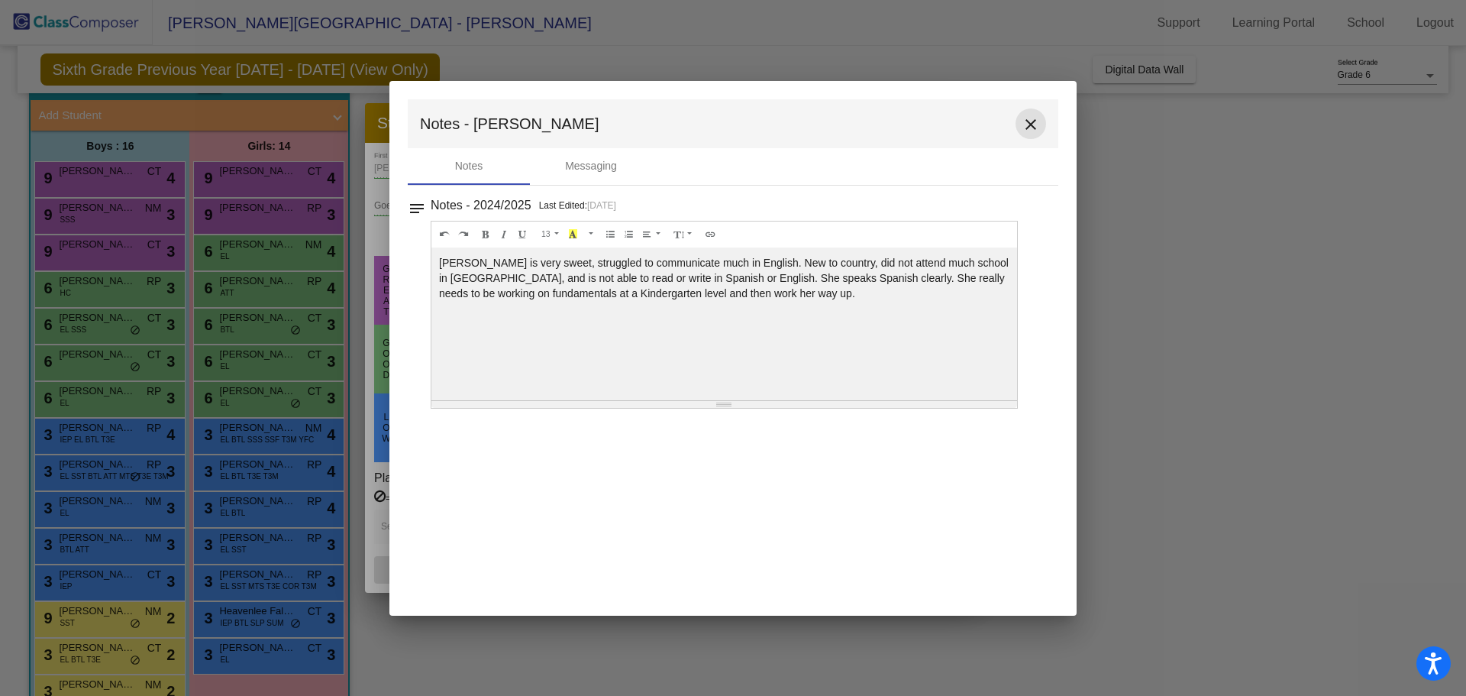
click at [1020, 124] on button "close" at bounding box center [1031, 123] width 31 height 31
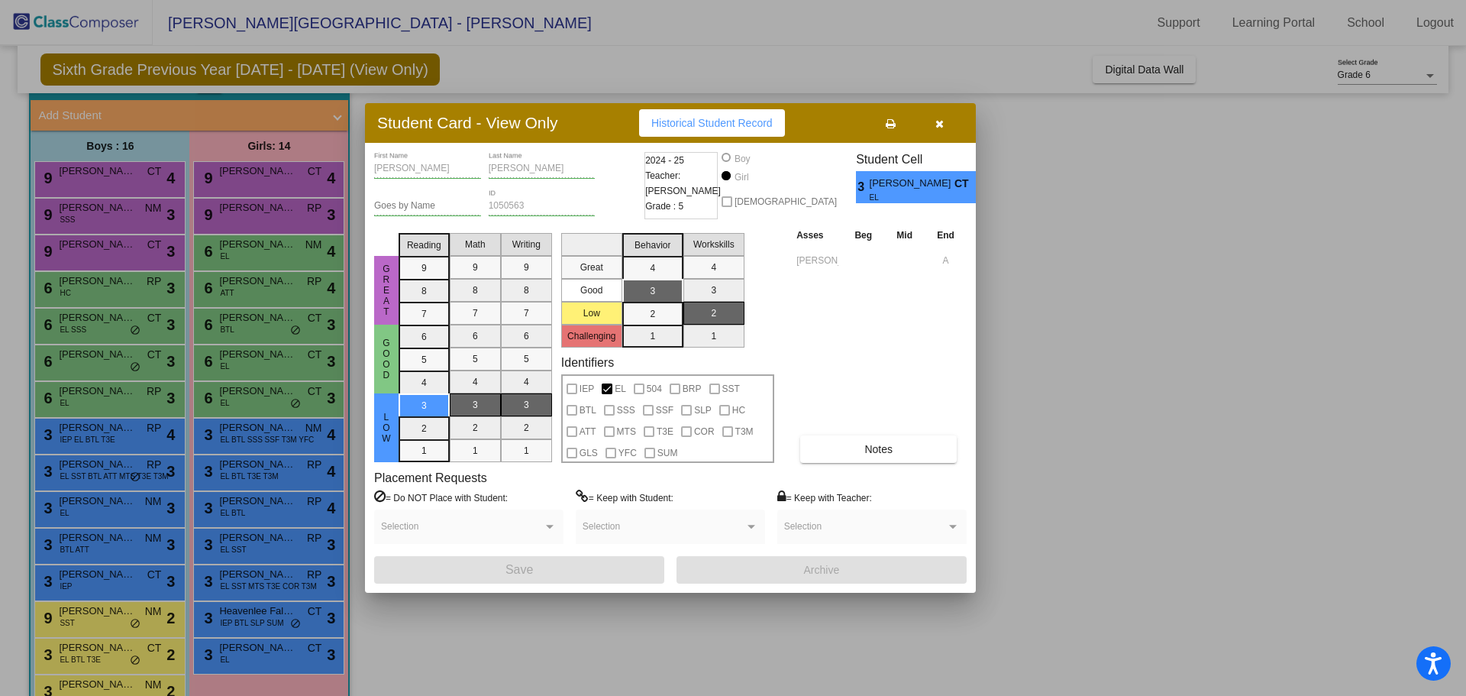
click at [928, 126] on button "button" at bounding box center [939, 122] width 49 height 27
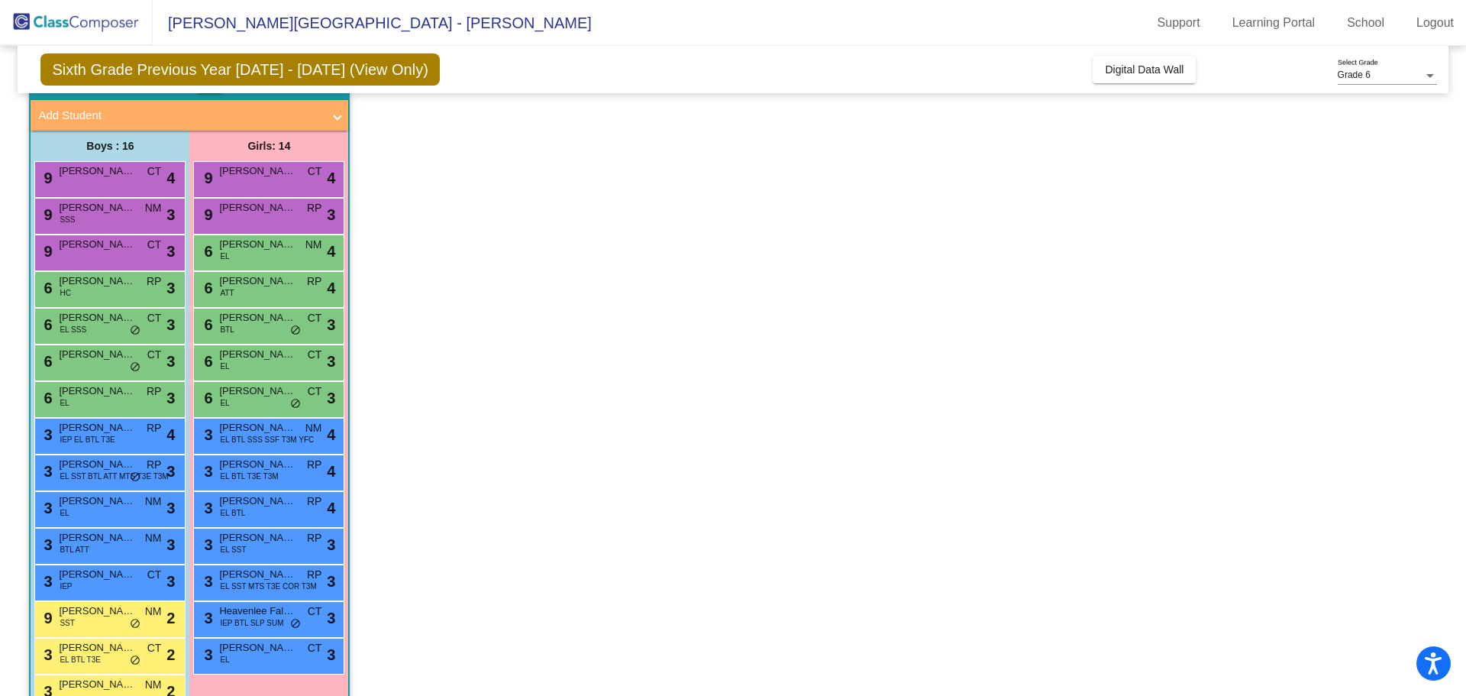
scroll to position [7, 0]
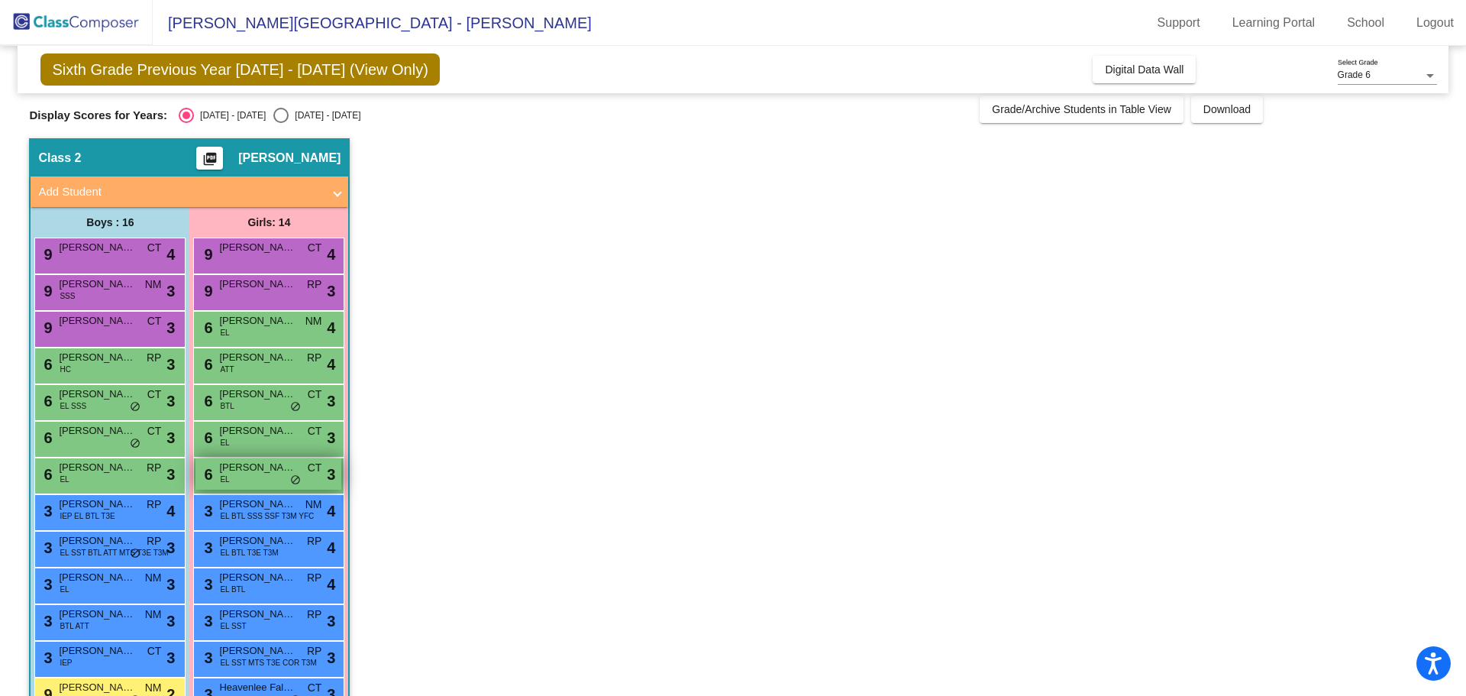
click at [264, 466] on span "Jacklyn Castillo" at bounding box center [257, 467] width 76 height 15
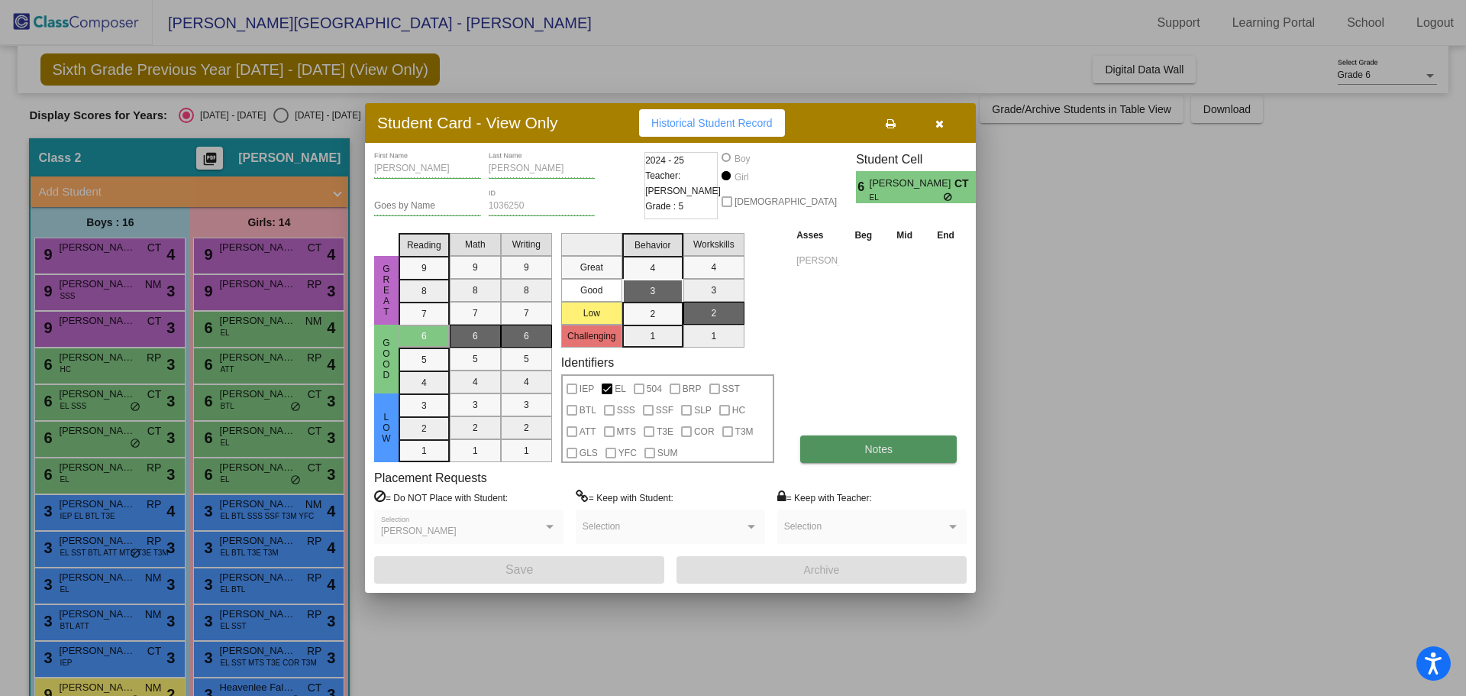
click at [864, 437] on button "Notes" at bounding box center [878, 448] width 157 height 27
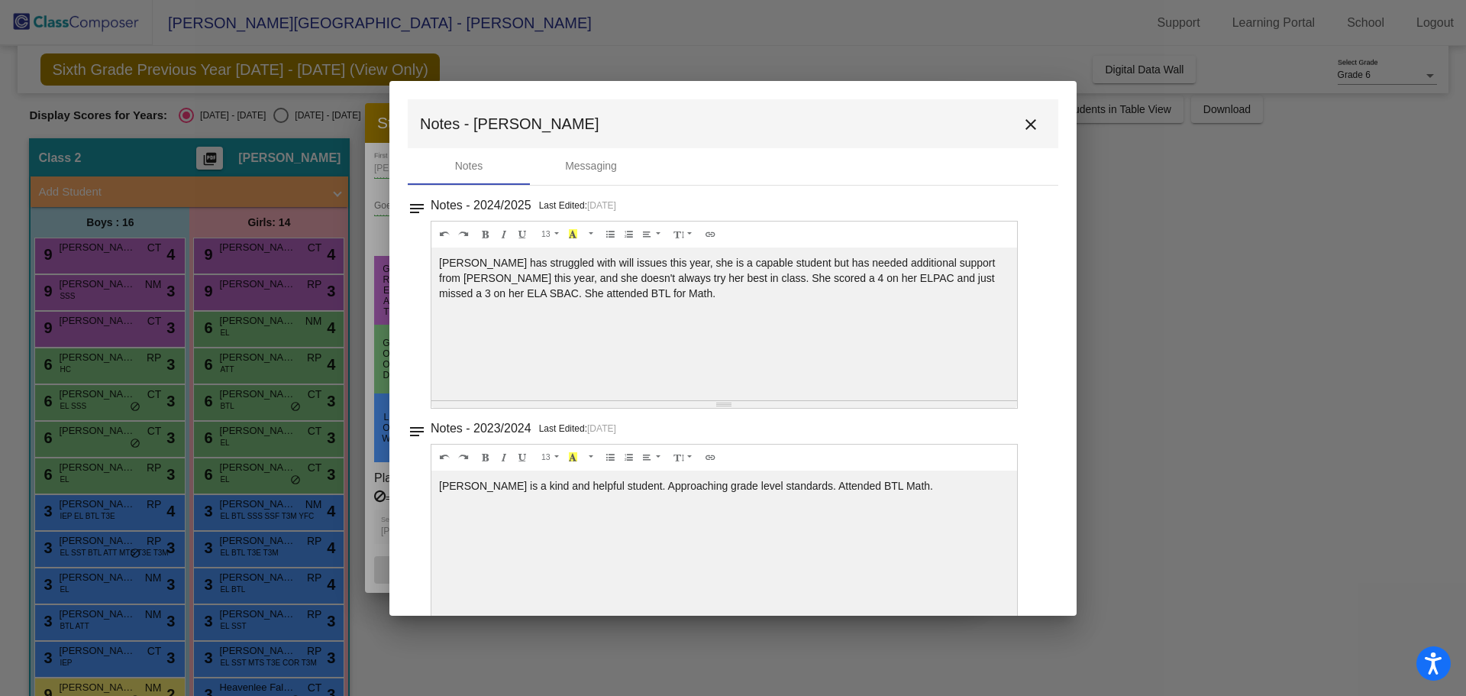
click at [1023, 121] on mat-icon "close" at bounding box center [1031, 124] width 18 height 18
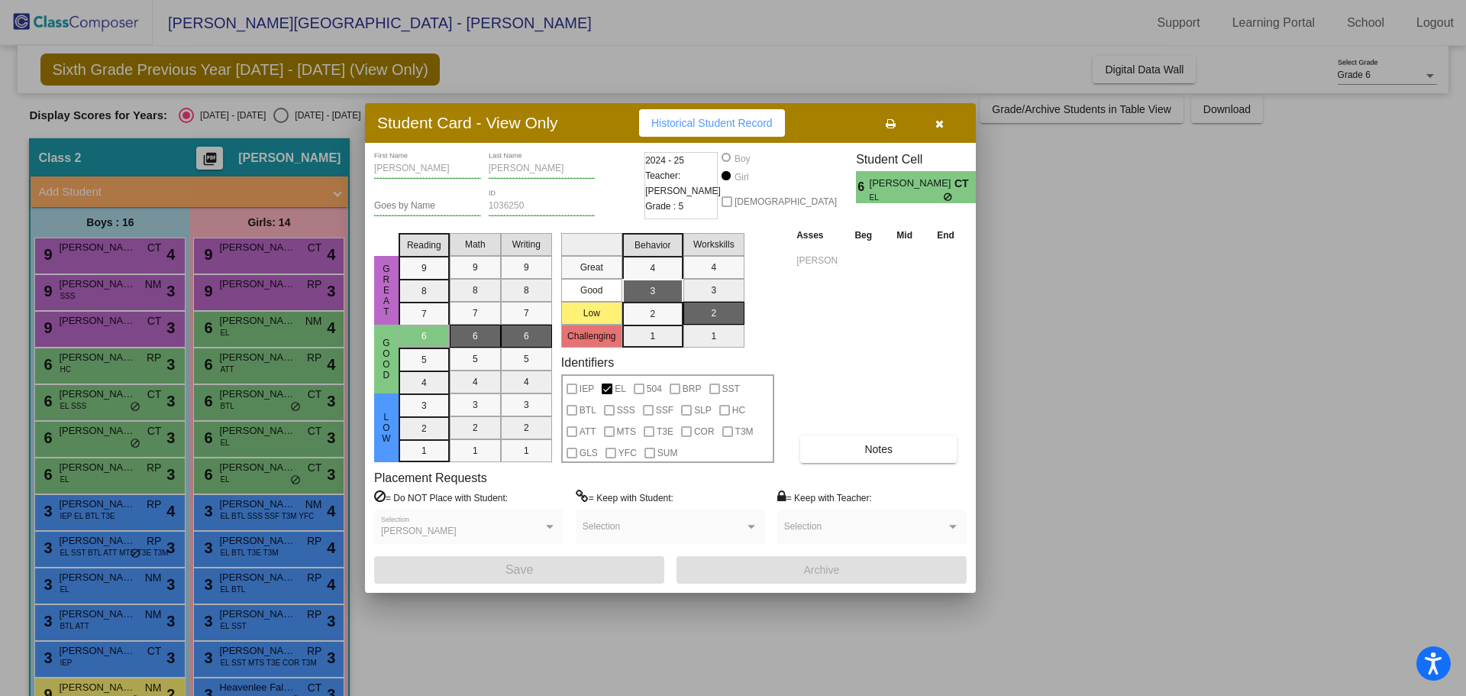
click at [952, 125] on button "button" at bounding box center [939, 122] width 49 height 27
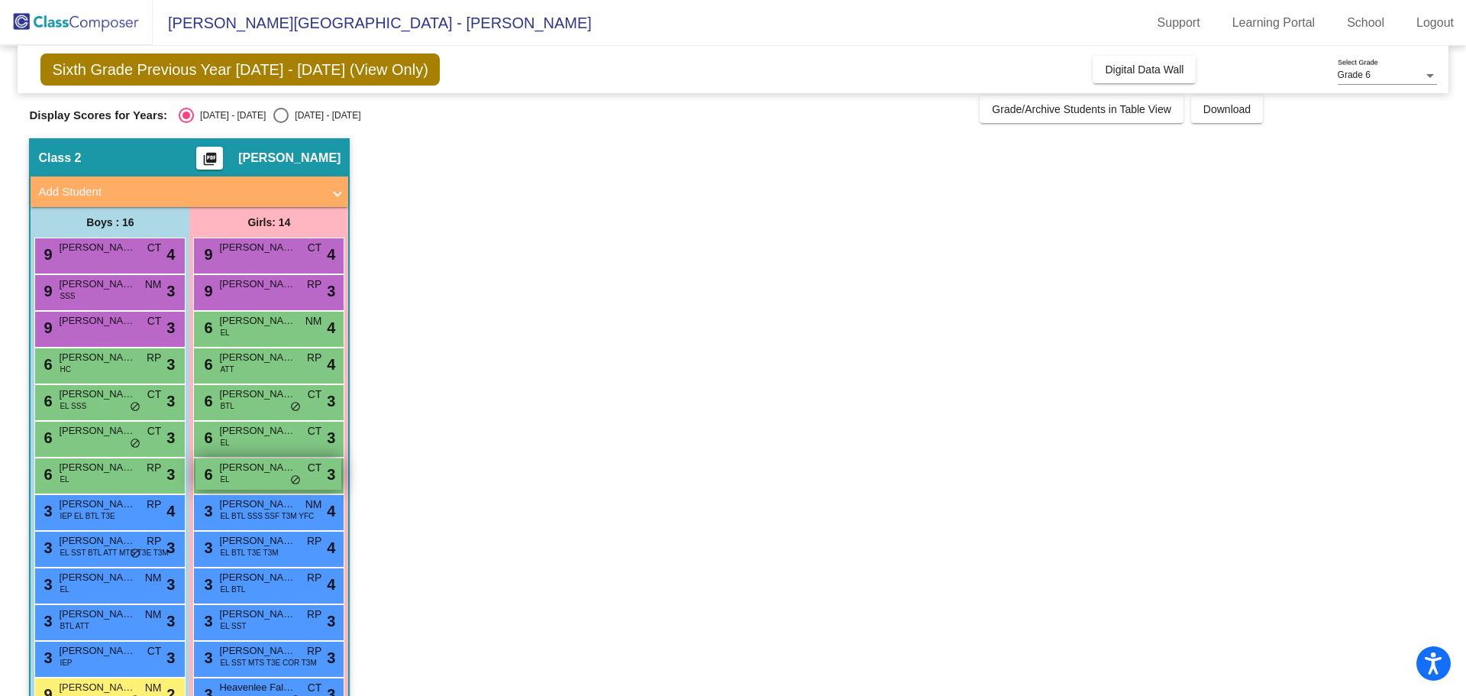
click at [254, 466] on span "Jacklyn Castillo" at bounding box center [257, 467] width 76 height 15
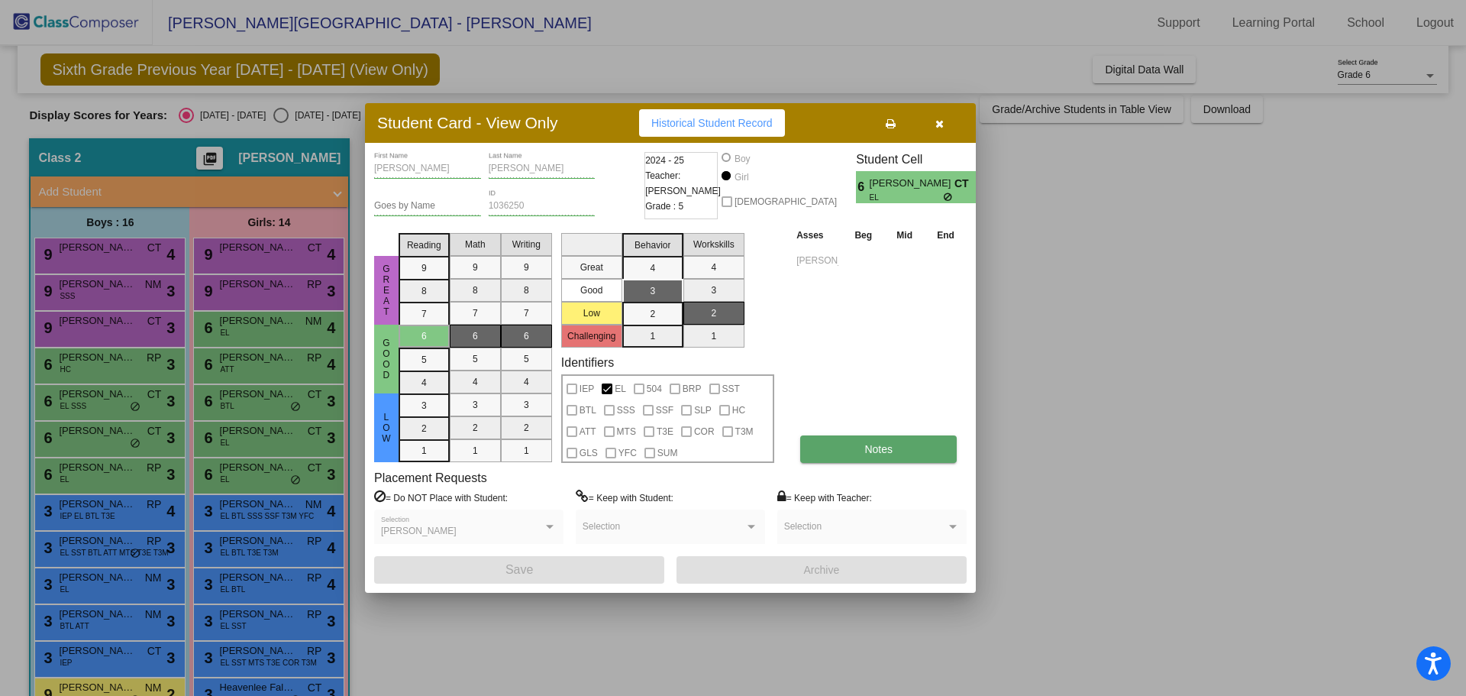
click at [879, 445] on span "Notes" at bounding box center [878, 449] width 28 height 12
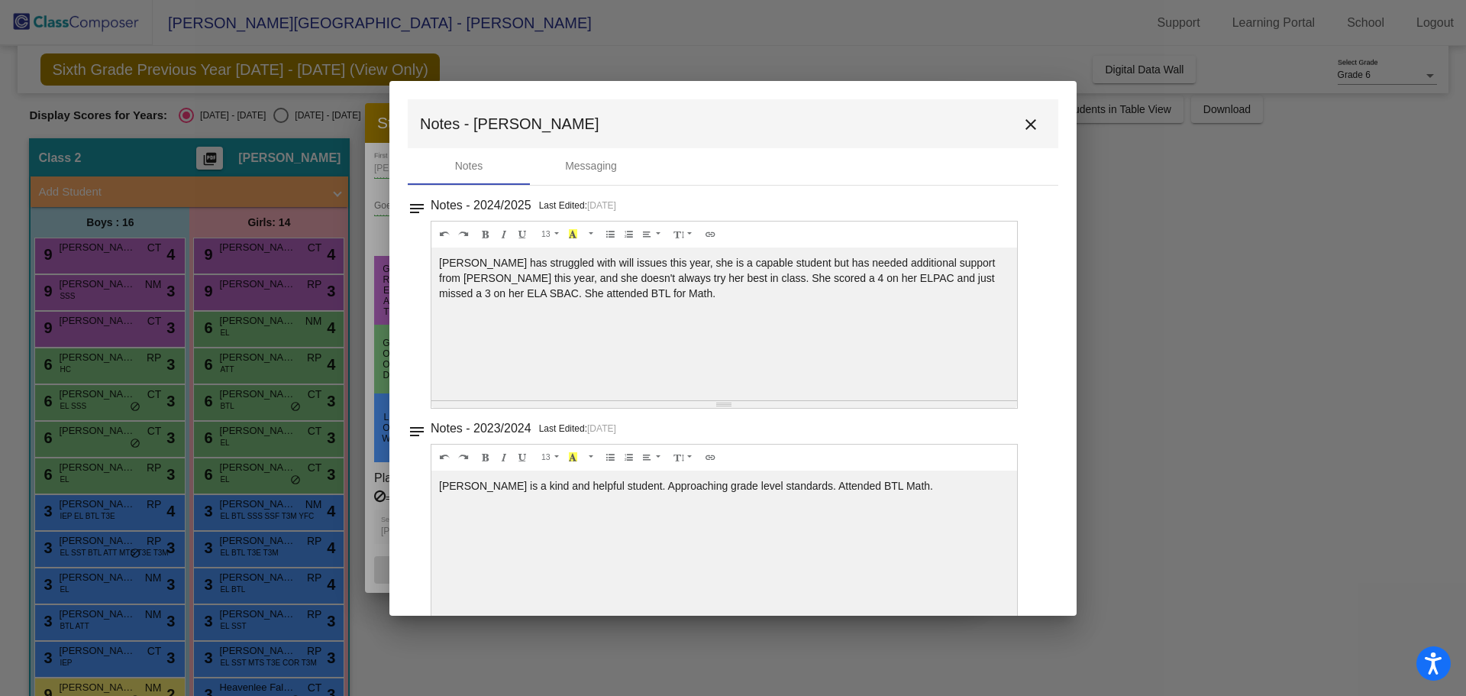
click at [462, 209] on h3 "Notes - 2024/2025" at bounding box center [481, 205] width 101 height 21
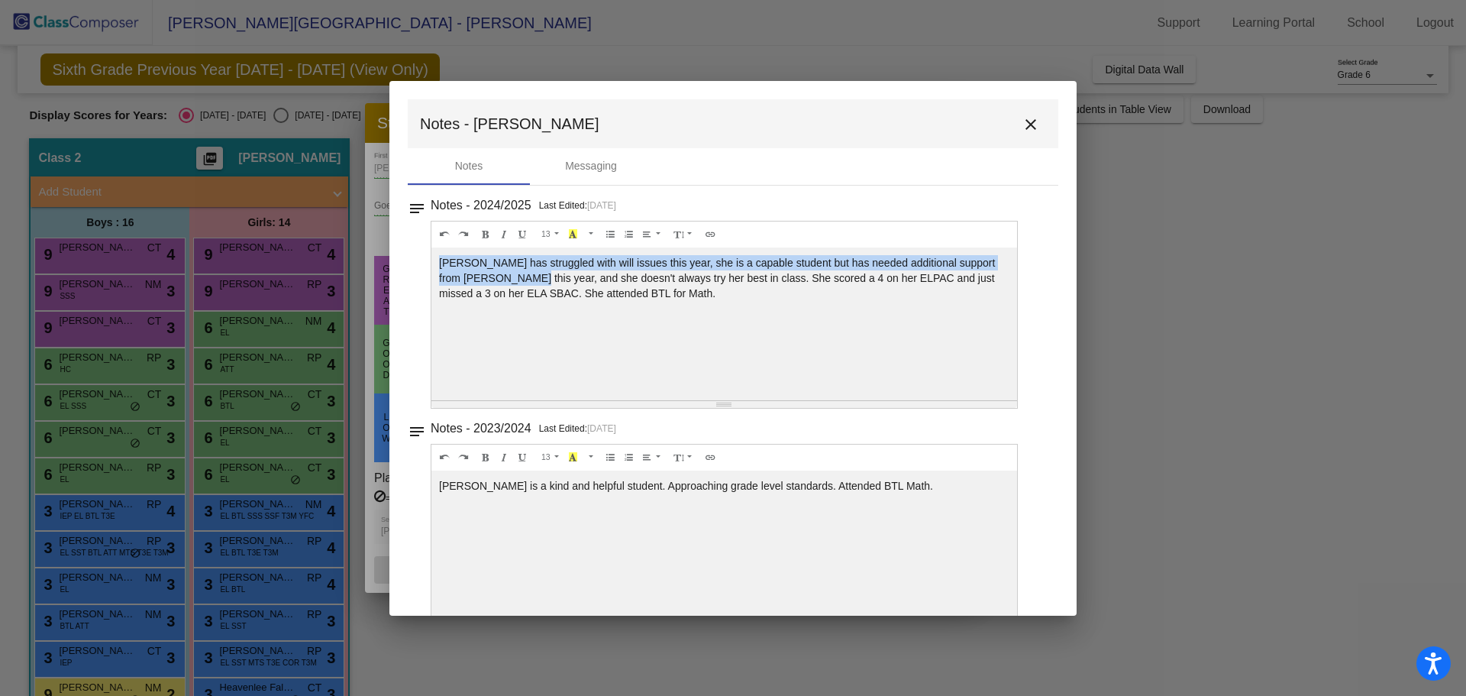
drag, startPoint x: 523, startPoint y: 278, endPoint x: 429, endPoint y: 259, distance: 95.9
click at [429, 259] on div "notes Notes - 2024/2025 Last Edited: 5/18/25 13 8 9 10 11 12 14 18 24 36 Backgr…" at bounding box center [733, 302] width 651 height 214
click at [1039, 116] on mat-toolbar "Notes - Jacklyn close" at bounding box center [733, 123] width 651 height 49
click at [1024, 116] on mat-icon "close" at bounding box center [1031, 124] width 18 height 18
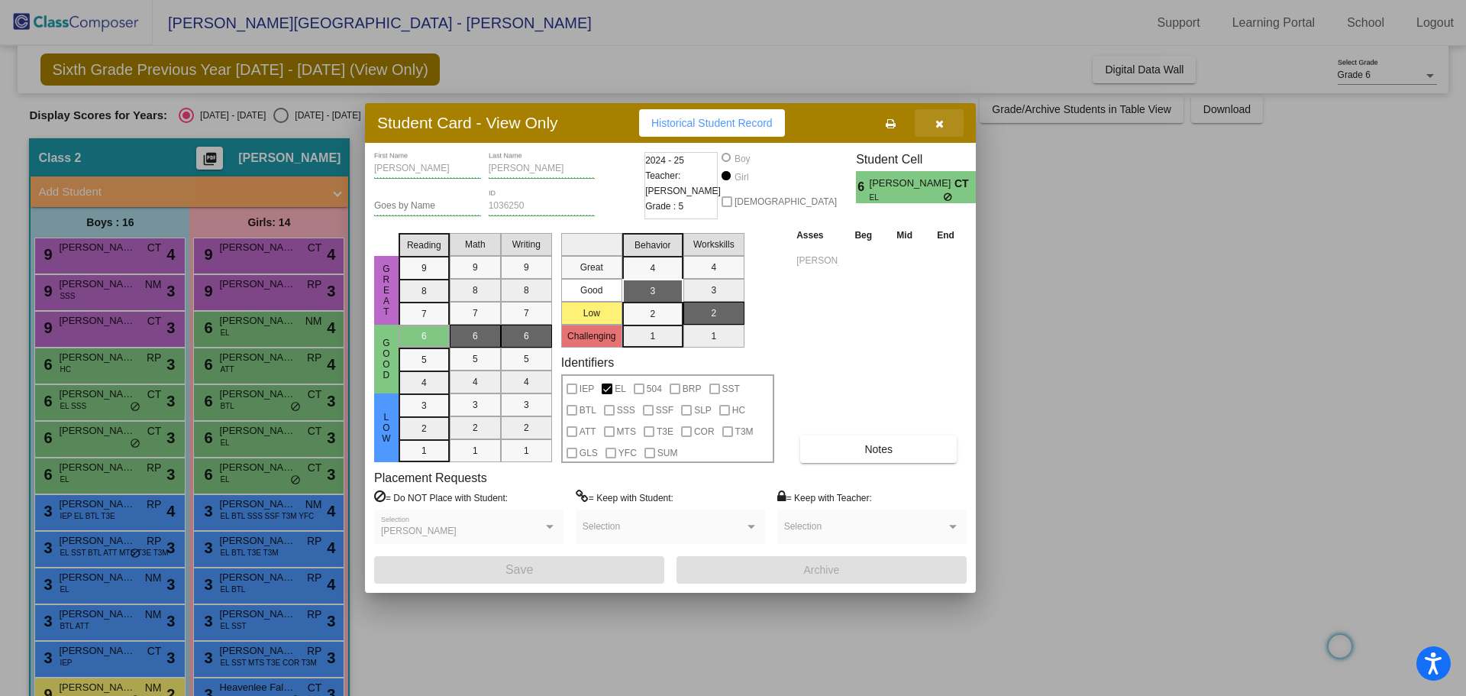
click at [944, 126] on button "button" at bounding box center [939, 122] width 49 height 27
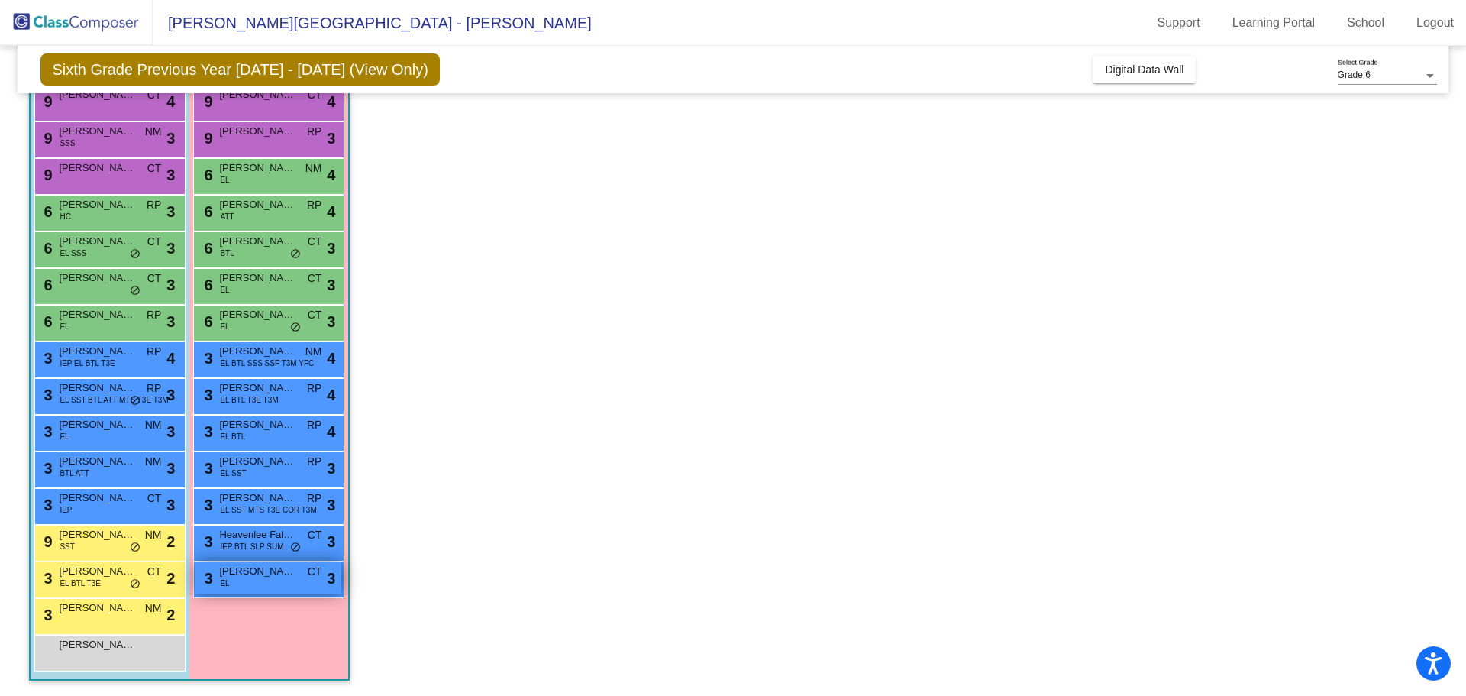
scroll to position [83, 0]
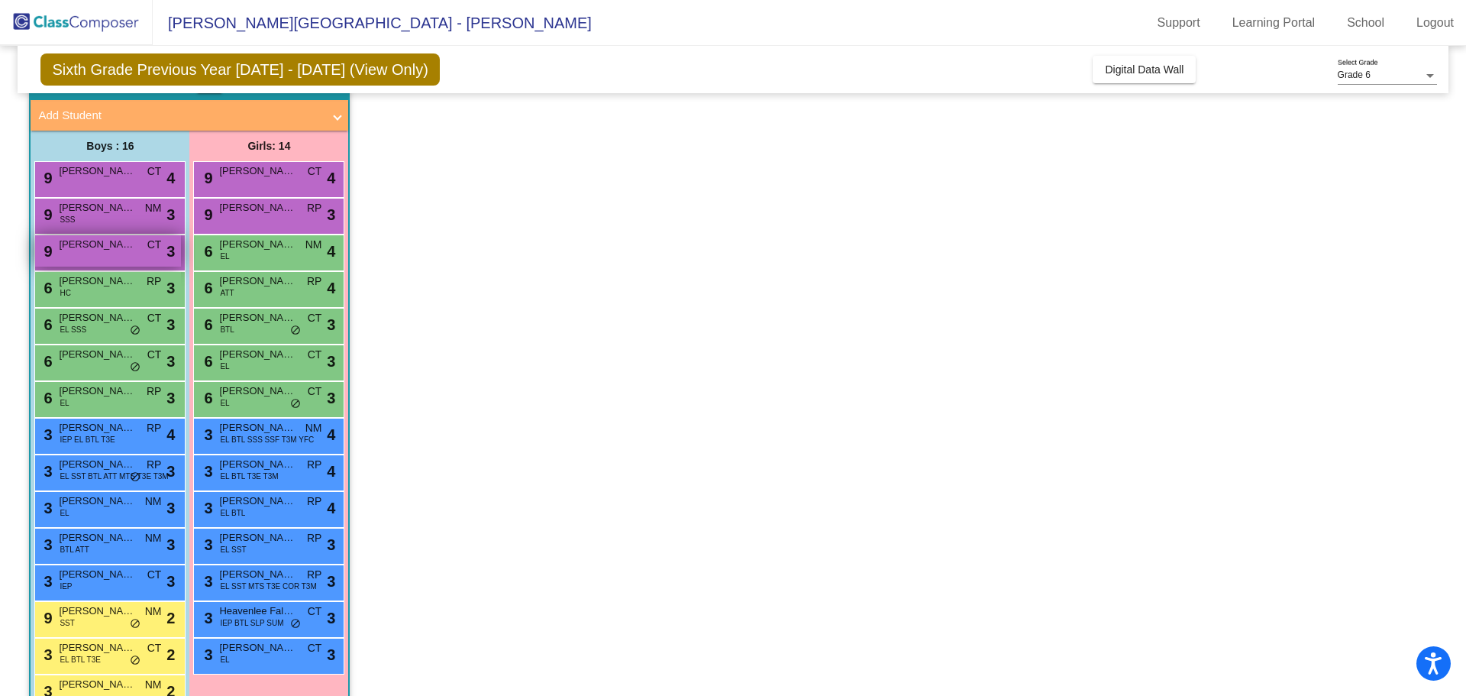
click at [103, 252] on div "9 Julian Mora CT lock do_not_disturb_alt 3" at bounding box center [108, 250] width 146 height 31
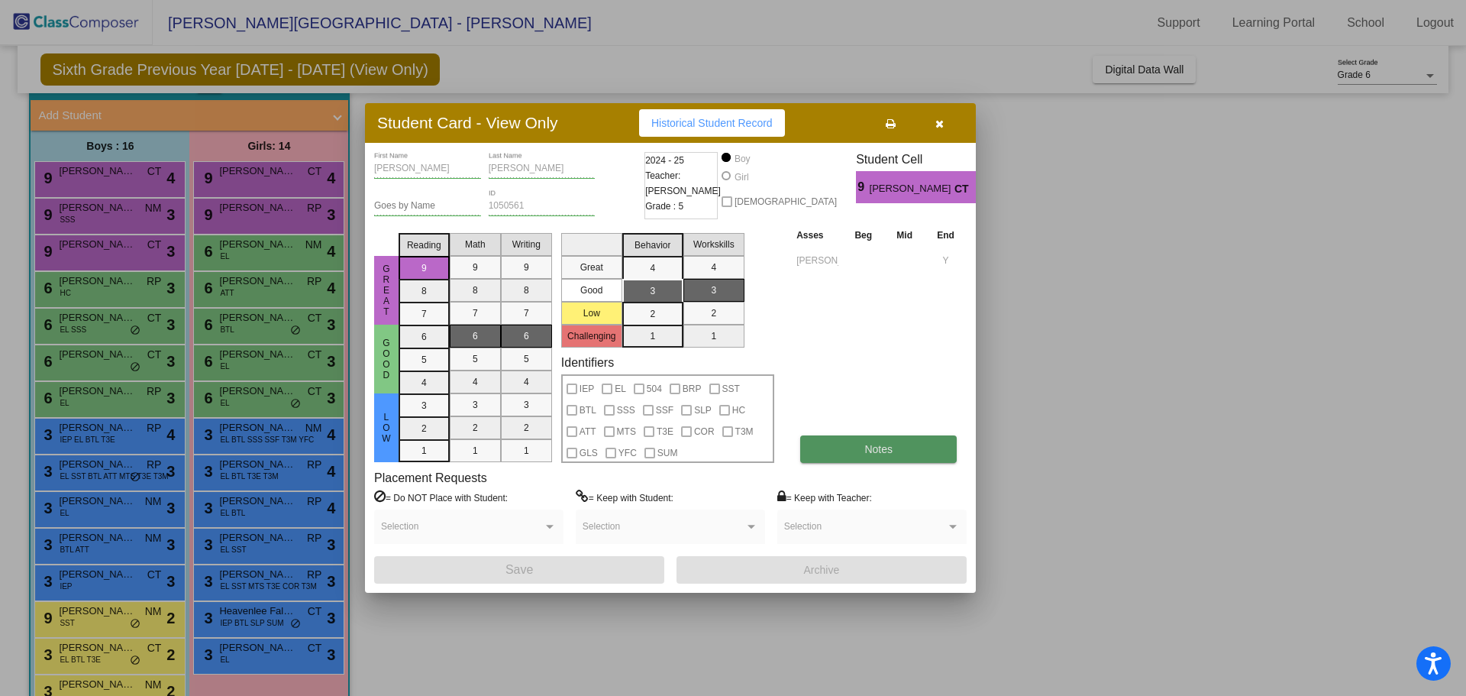
click at [879, 440] on button "Notes" at bounding box center [878, 448] width 157 height 27
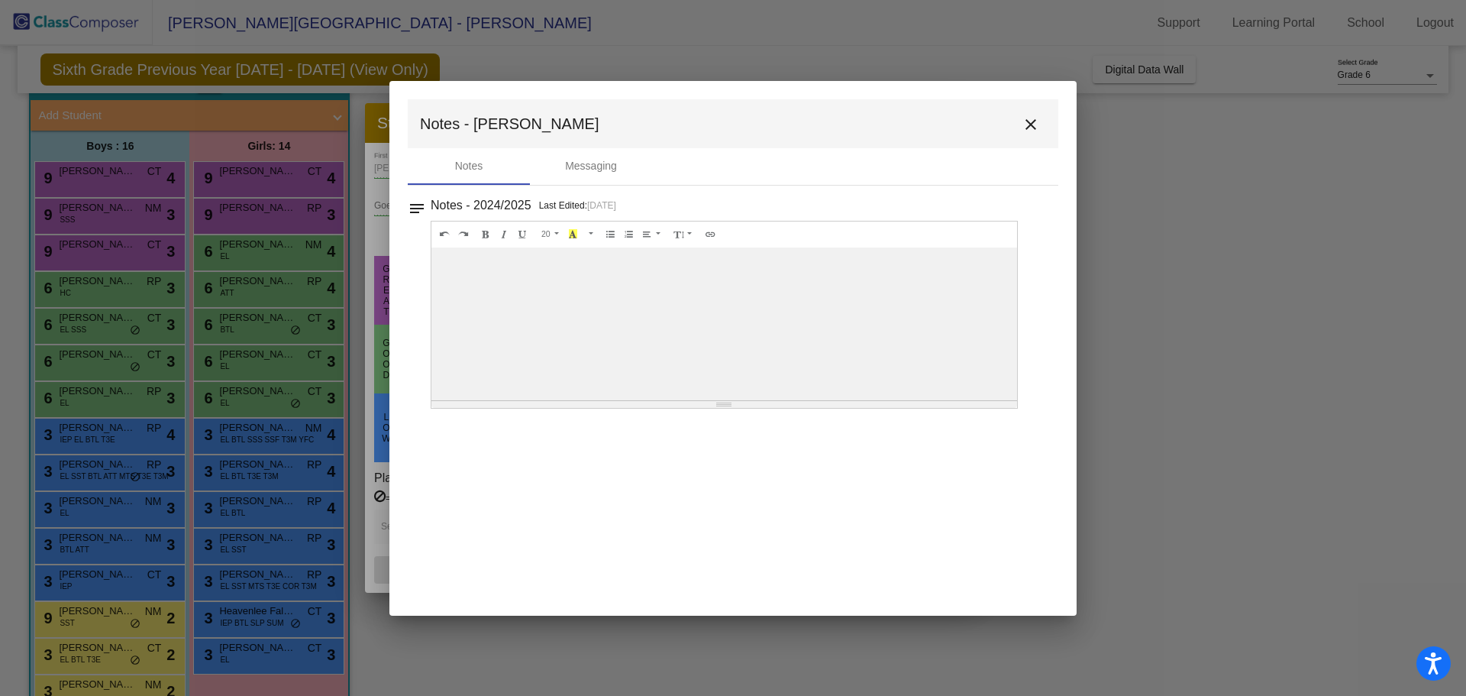
click at [1023, 123] on mat-icon "close" at bounding box center [1031, 124] width 18 height 18
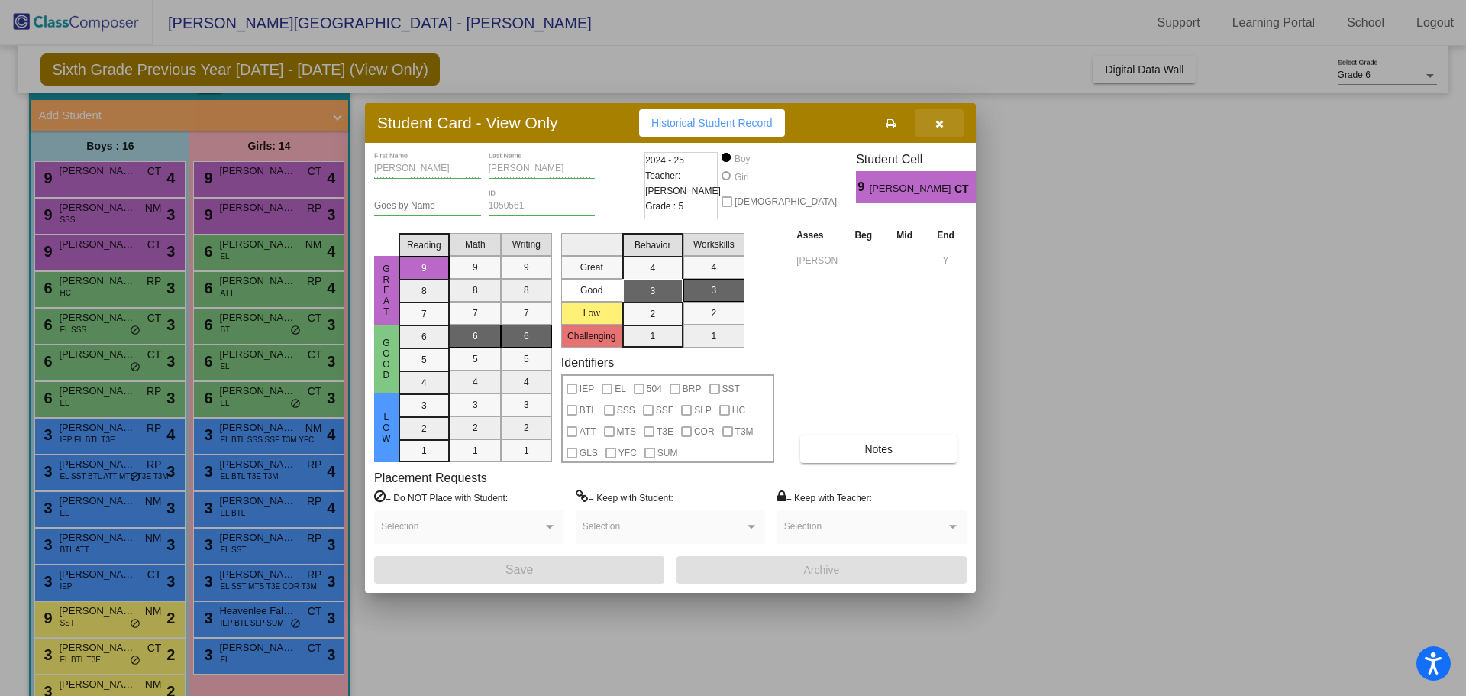
click at [942, 116] on button "button" at bounding box center [939, 122] width 49 height 27
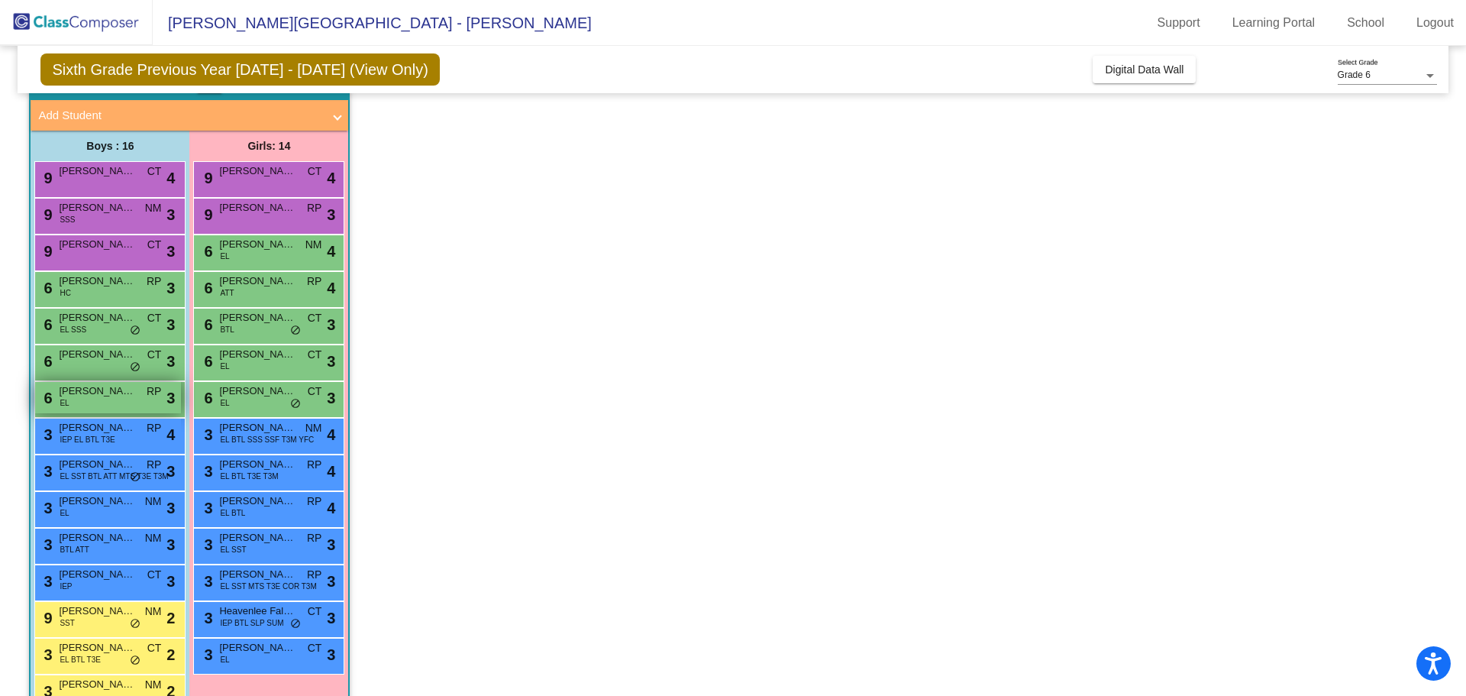
click at [79, 393] on span "Vicente Gomez" at bounding box center [97, 390] width 76 height 15
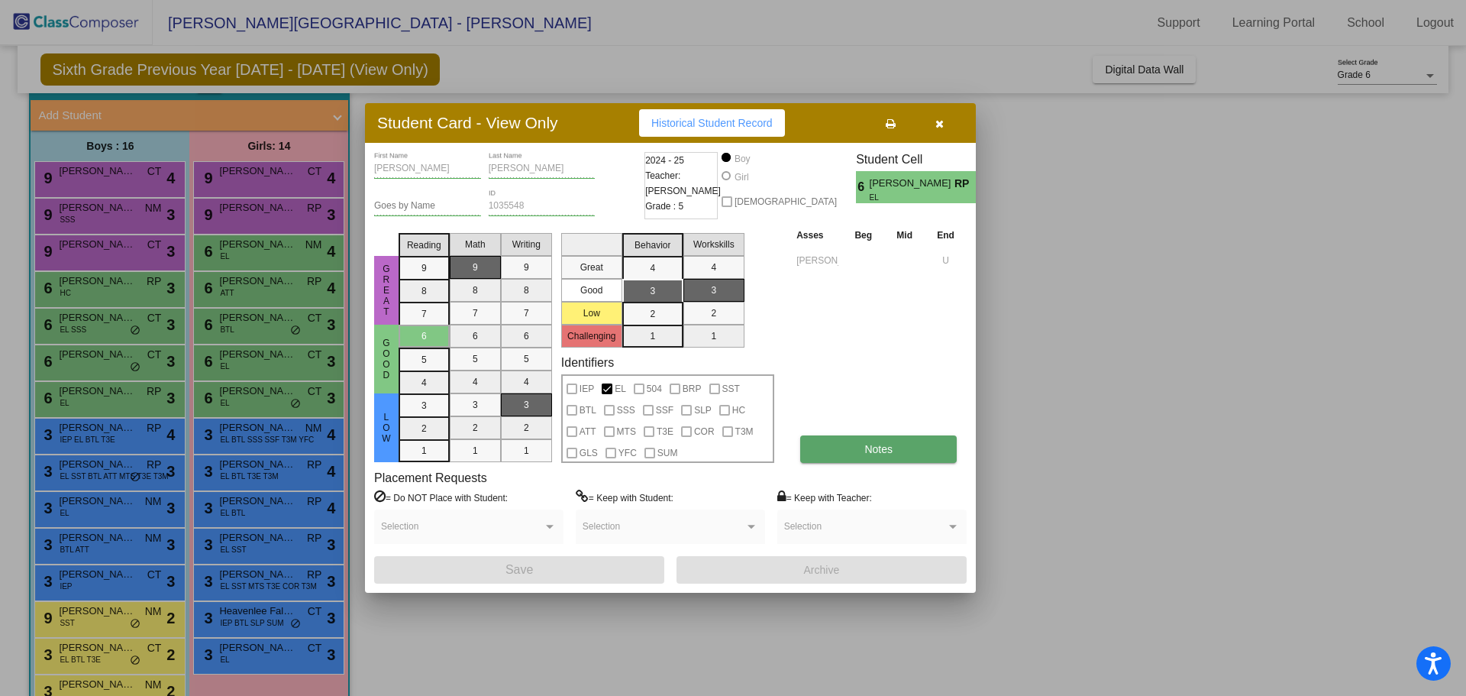
click at [906, 447] on button "Notes" at bounding box center [878, 448] width 157 height 27
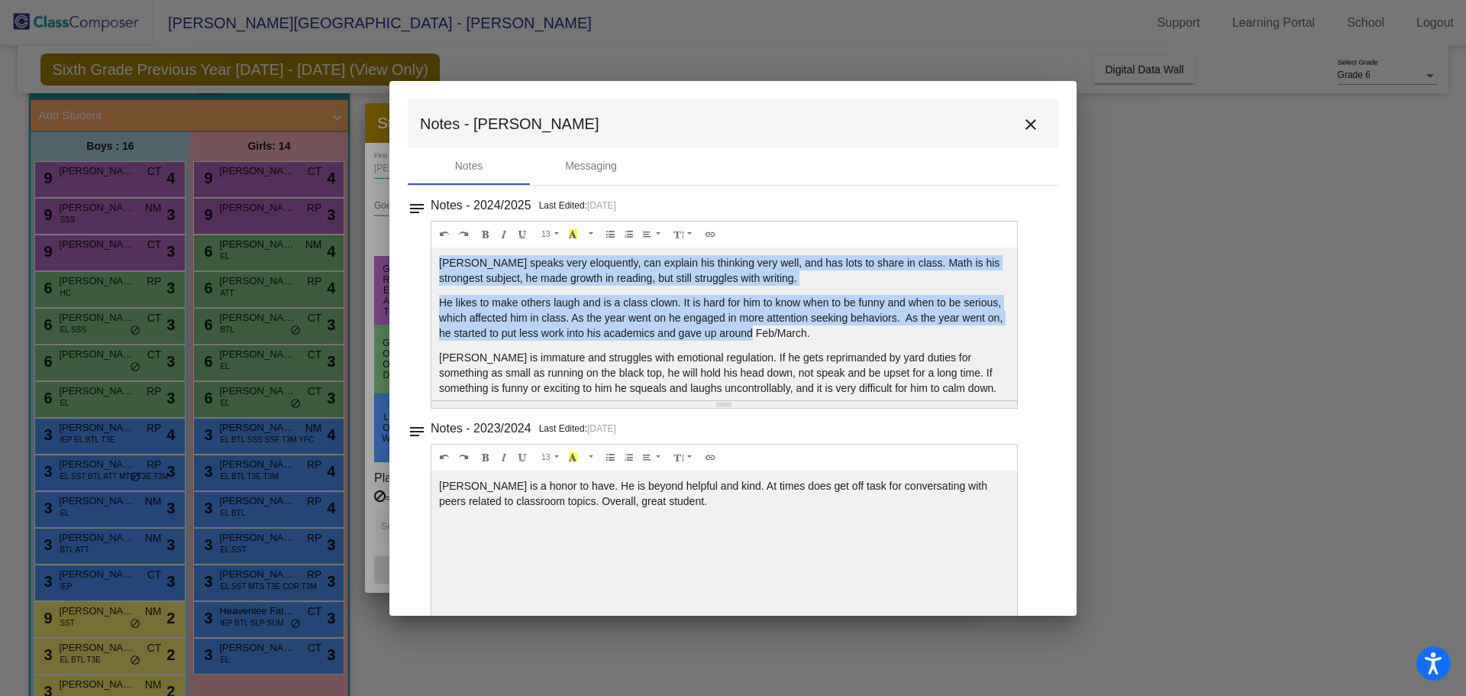
drag, startPoint x: 438, startPoint y: 260, endPoint x: 821, endPoint y: 337, distance: 390.1
click at [821, 337] on div "Vicente speaks very eloquently, can explain his thinking very well, and has lot…" at bounding box center [724, 323] width 586 height 153
click at [521, 261] on p "Vicente speaks very eloquently, can explain his thinking very well, and has lot…" at bounding box center [724, 270] width 570 height 31
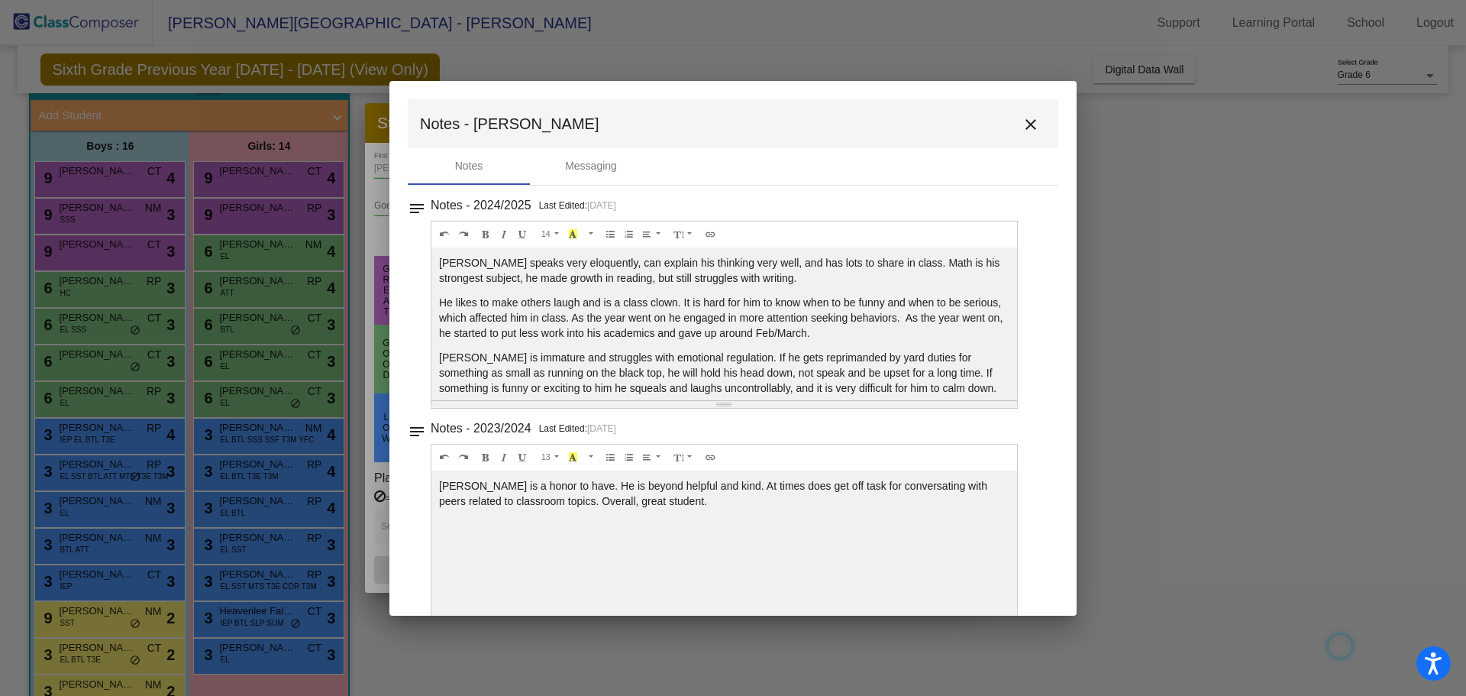
click at [519, 357] on p "Vicente is immature and struggles with emotional regulation. If he gets reprima…" at bounding box center [724, 373] width 570 height 46
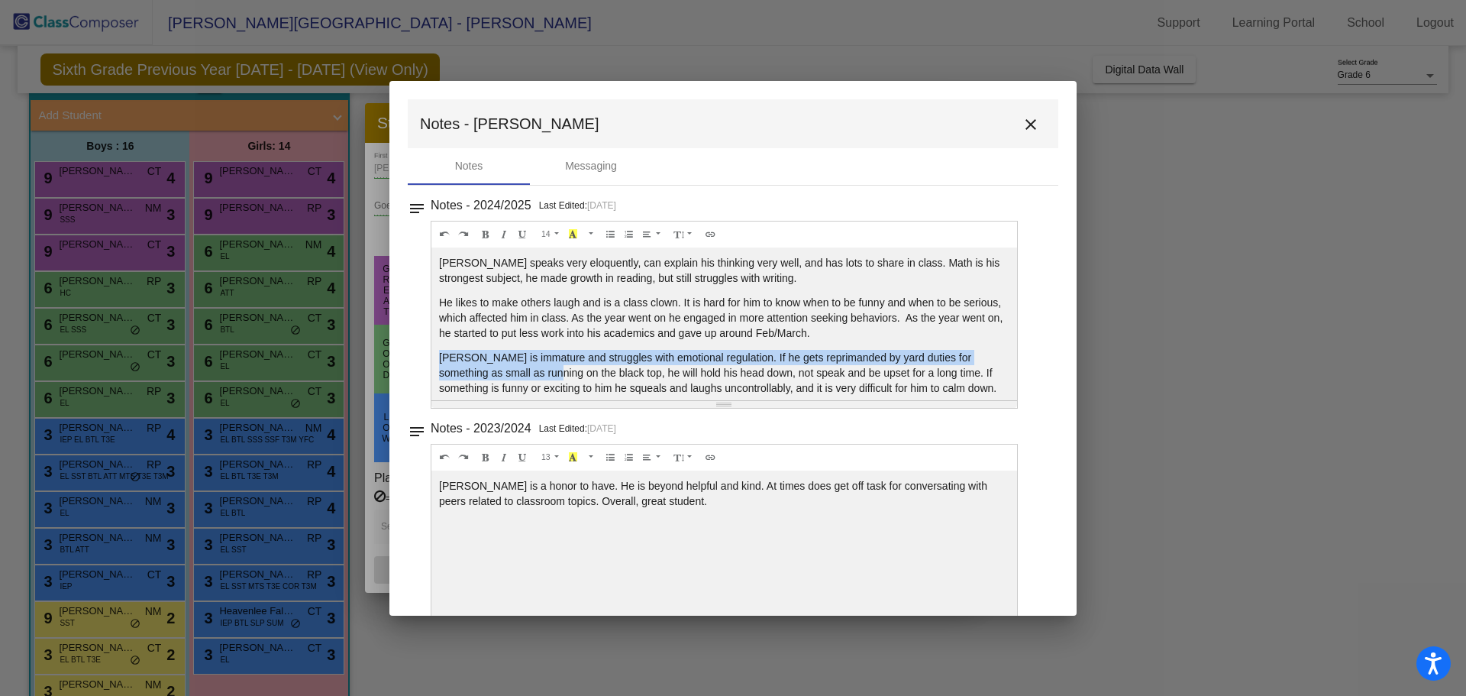
drag, startPoint x: 440, startPoint y: 355, endPoint x: 525, endPoint y: 372, distance: 86.4
click at [525, 372] on p "Vicente is immature and struggles with emotional regulation. If he gets reprima…" at bounding box center [724, 373] width 570 height 46
click at [532, 345] on div "Vicente speaks very eloquently, can explain his thinking very well, and has lot…" at bounding box center [724, 323] width 586 height 153
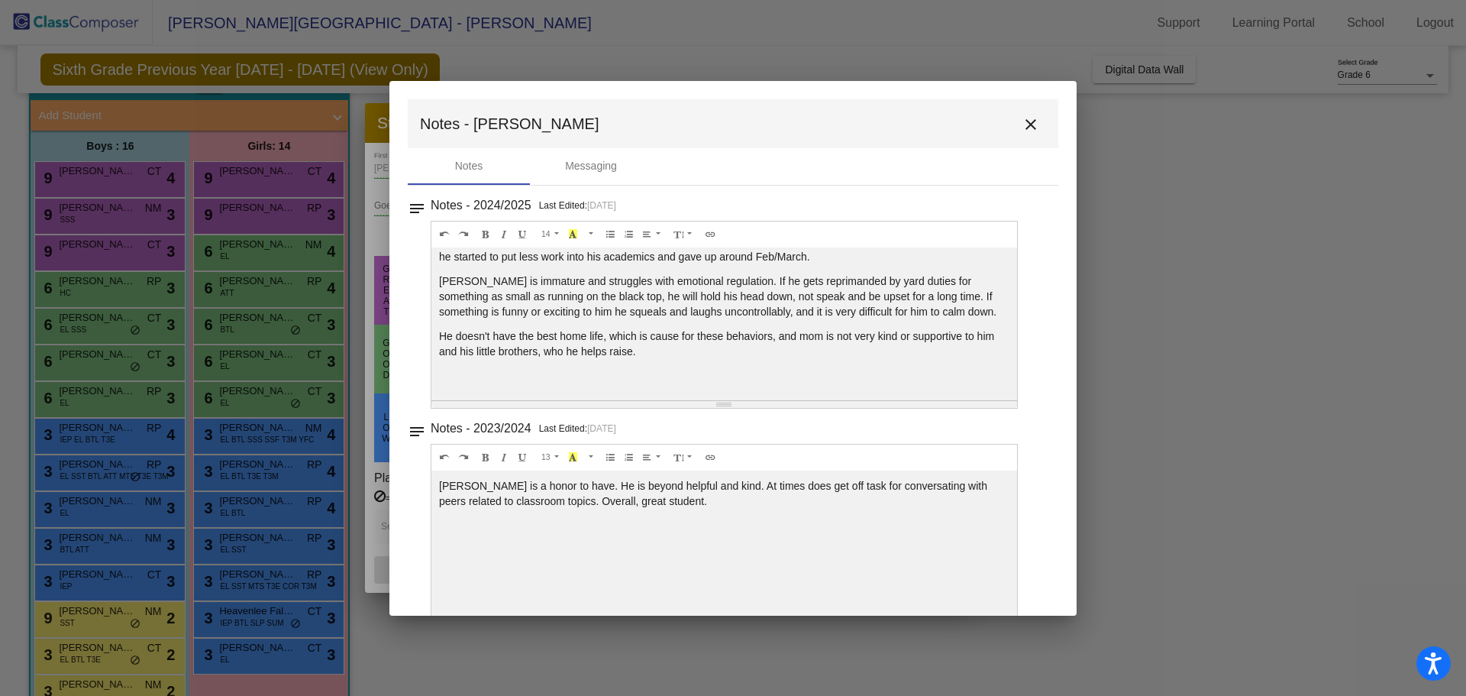
scroll to position [0, 0]
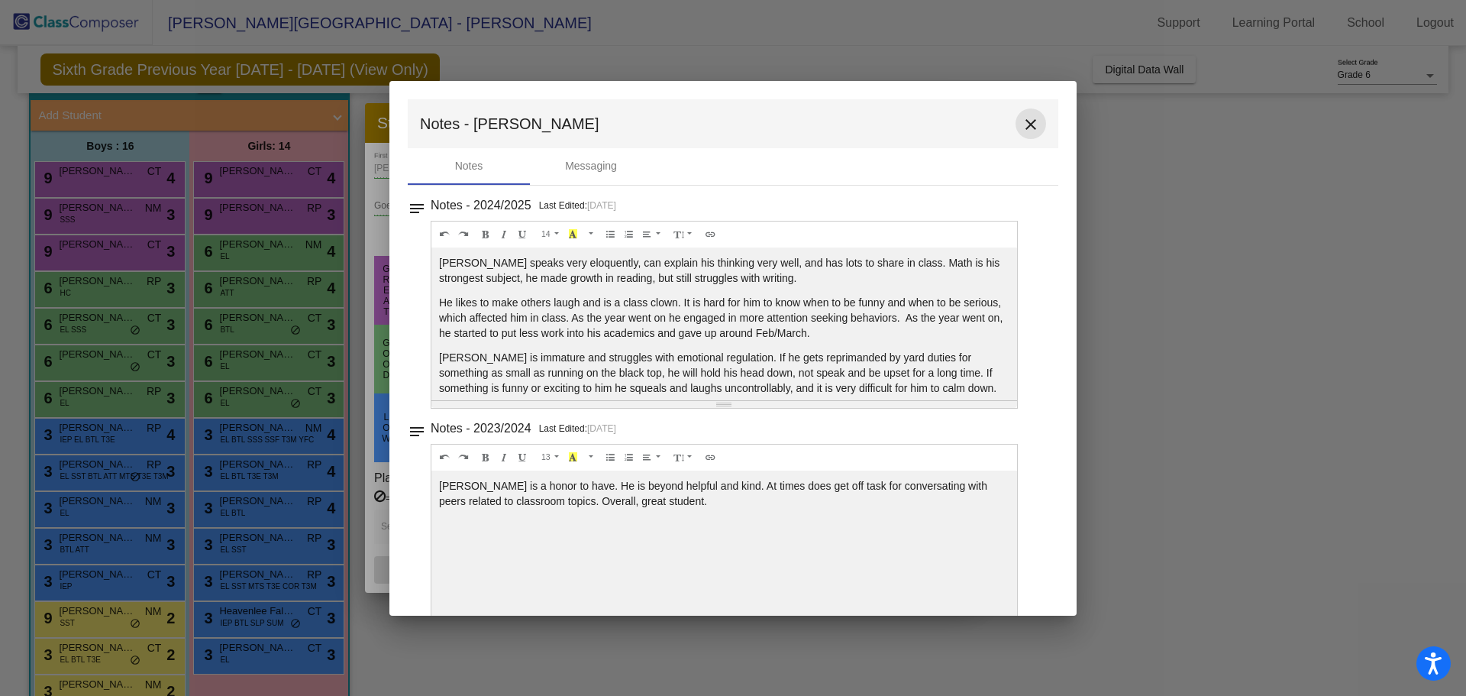
click at [1022, 116] on mat-icon "close" at bounding box center [1031, 124] width 18 height 18
